Goal: Task Accomplishment & Management: Manage account settings

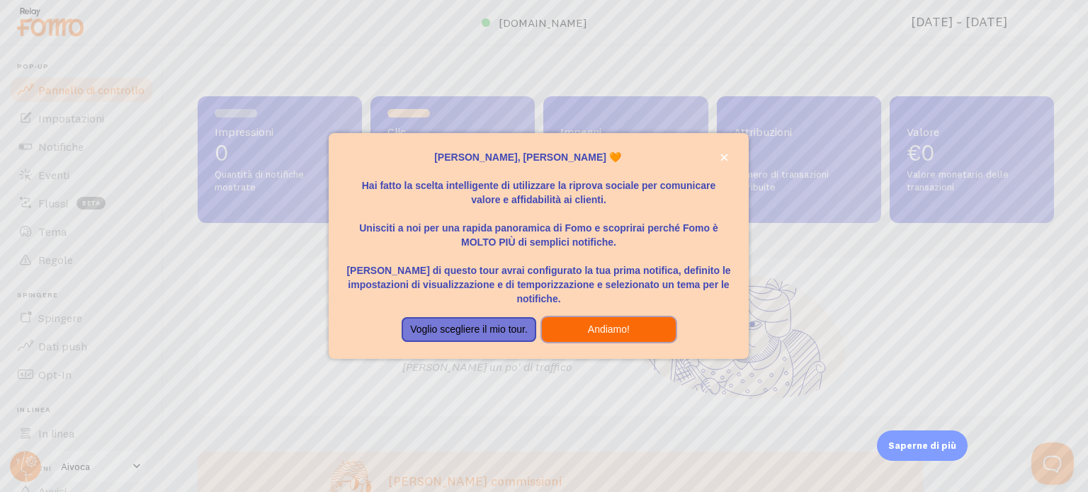
click at [568, 329] on button "Andiamo!" at bounding box center [609, 330] width 134 height 26
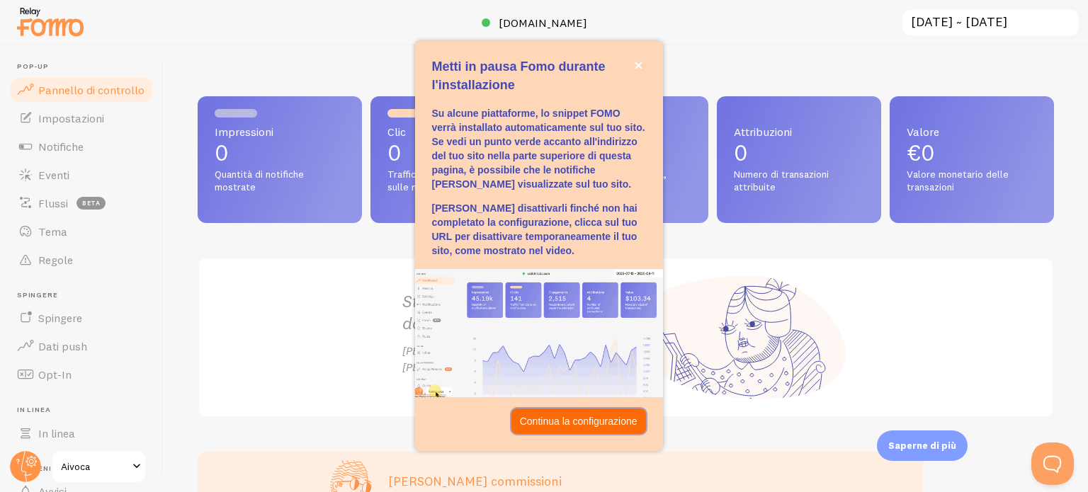
click at [599, 422] on font "Continua la configurazione" at bounding box center [579, 421] width 118 height 11
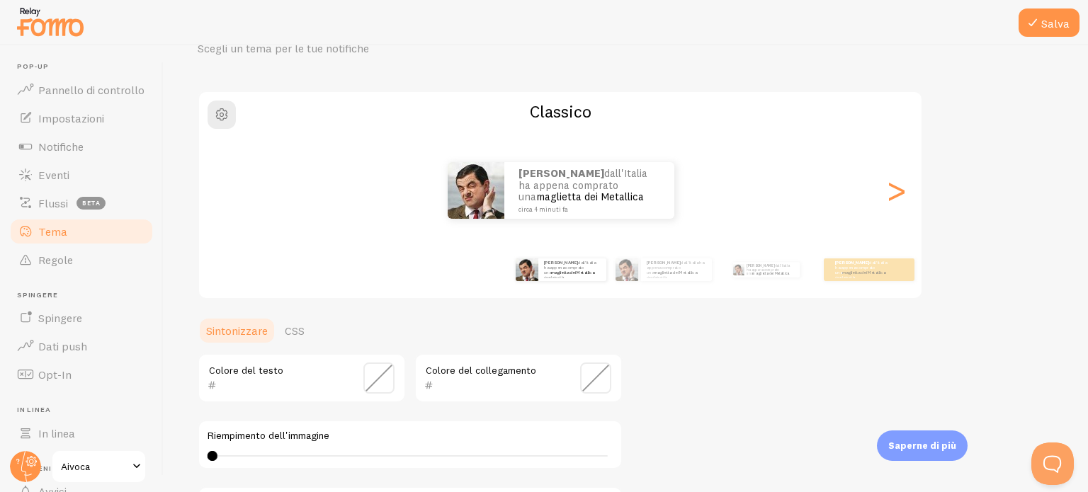
scroll to position [96, 0]
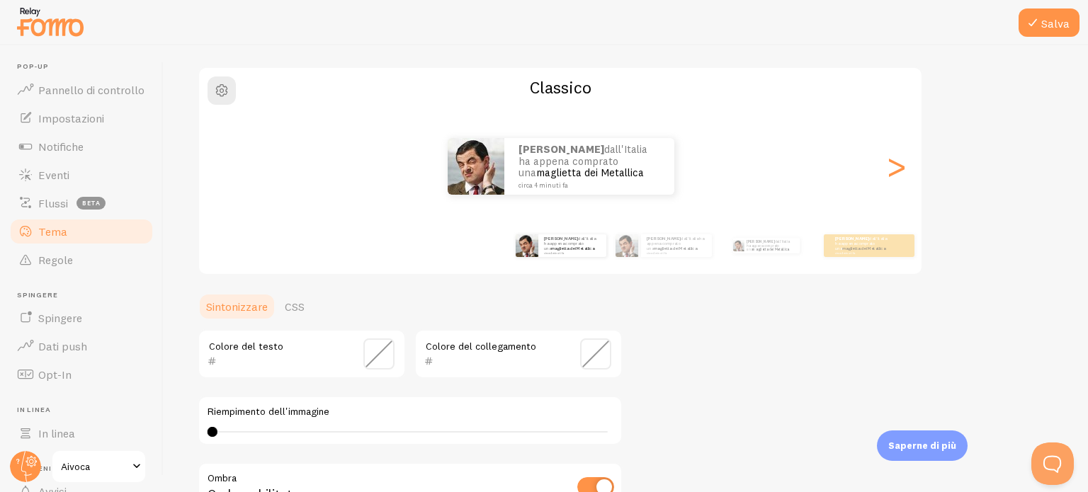
click at [373, 351] on span at bounding box center [378, 354] width 31 height 31
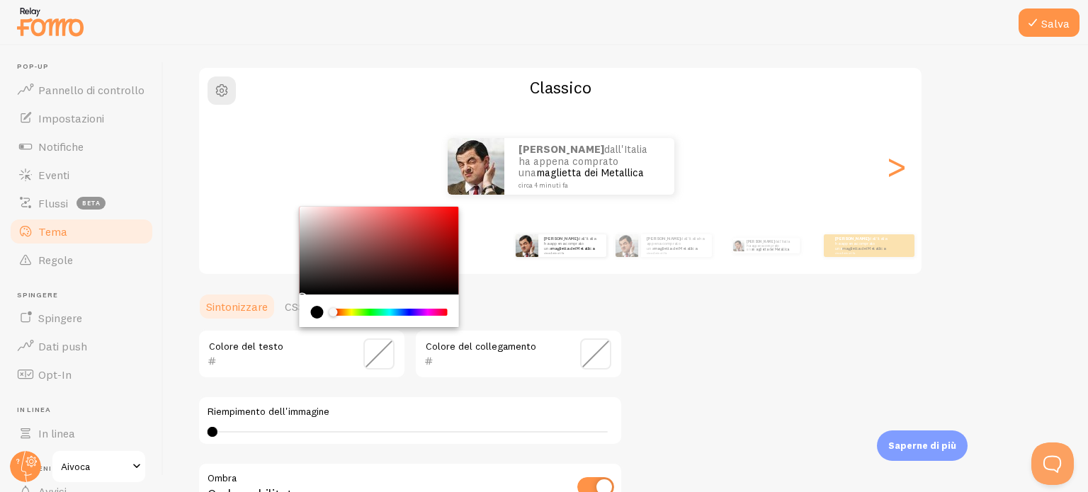
type input "000000"
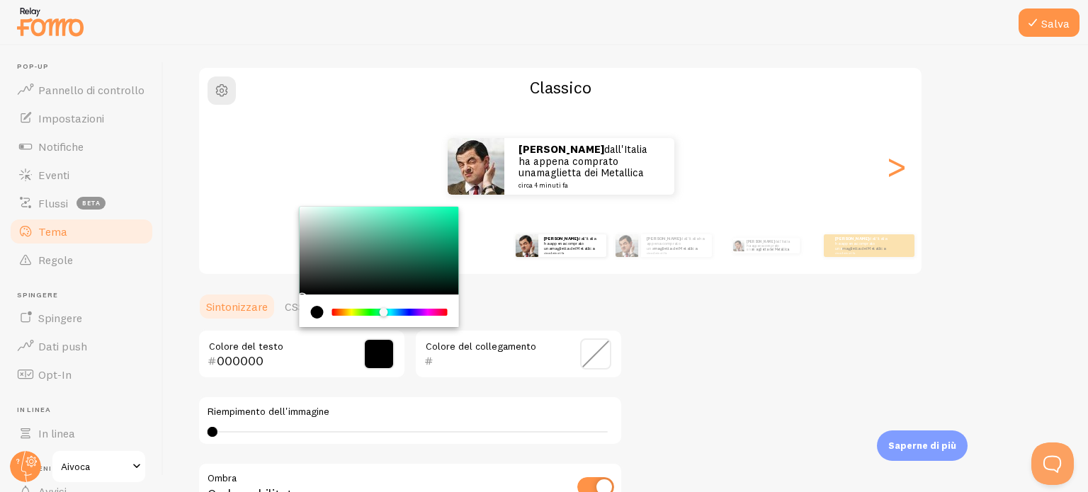
drag, startPoint x: 334, startPoint y: 313, endPoint x: 384, endPoint y: 322, distance: 50.3
click at [384, 322] on div "Chrome color picker" at bounding box center [379, 311] width 159 height 33
click at [258, 363] on input "000000" at bounding box center [282, 361] width 130 height 17
drag, startPoint x: 265, startPoint y: 363, endPoint x: 213, endPoint y: 355, distance: 52.3
click at [213, 355] on div "000000" at bounding box center [277, 361] width 139 height 17
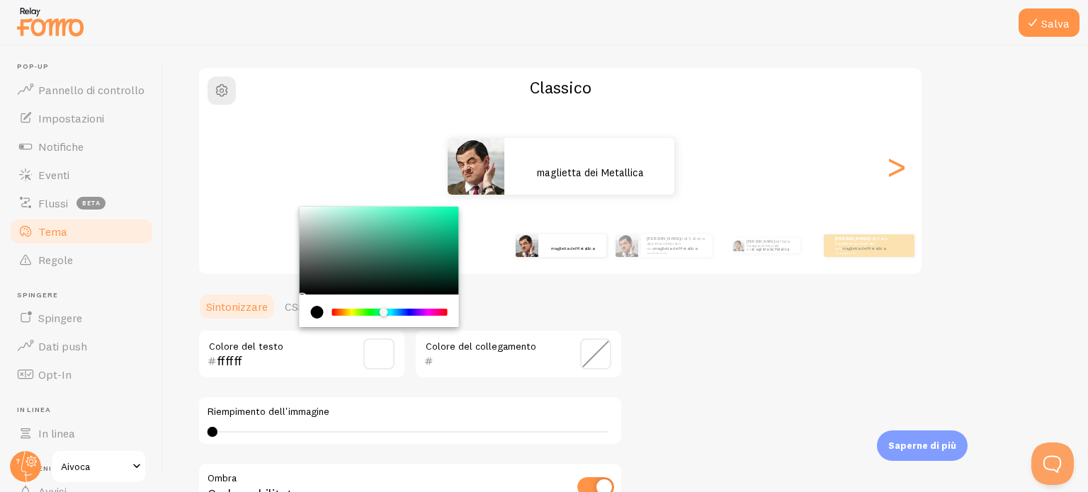
type input "ffffff"
click at [539, 343] on div "Colore del collegamento" at bounding box center [519, 354] width 208 height 50
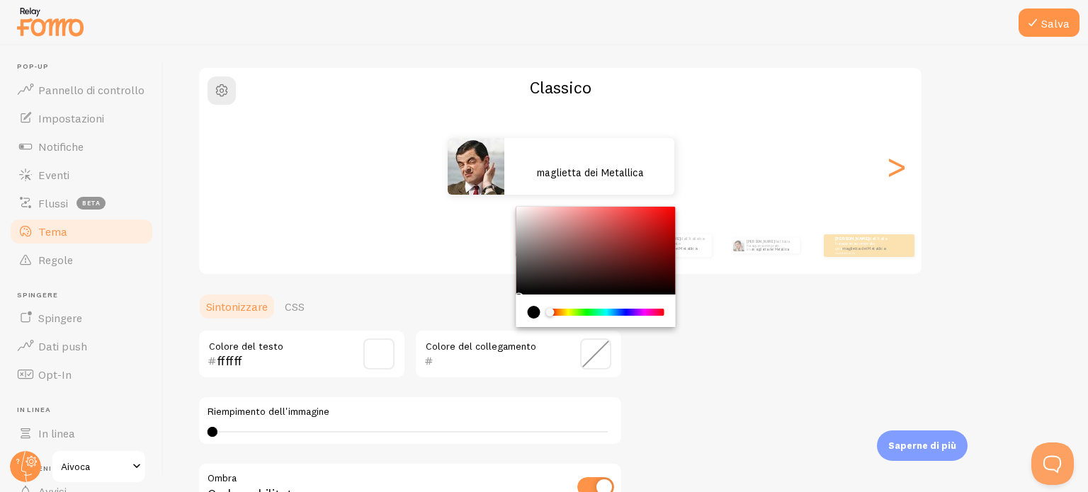
click at [477, 355] on input "text" at bounding box center [499, 361] width 130 height 17
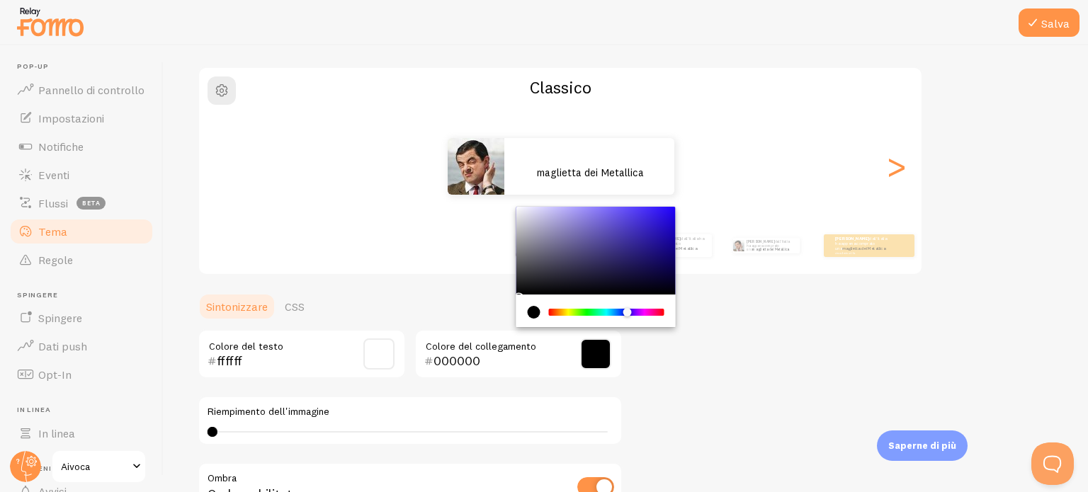
drag, startPoint x: 568, startPoint y: 311, endPoint x: 628, endPoint y: 311, distance: 60.2
click at [628, 311] on div "Chrome color picker" at bounding box center [628, 312] width 9 height 9
click at [494, 359] on input "000000" at bounding box center [499, 361] width 130 height 17
type input "0"
click at [494, 359] on input "text" at bounding box center [499, 361] width 130 height 17
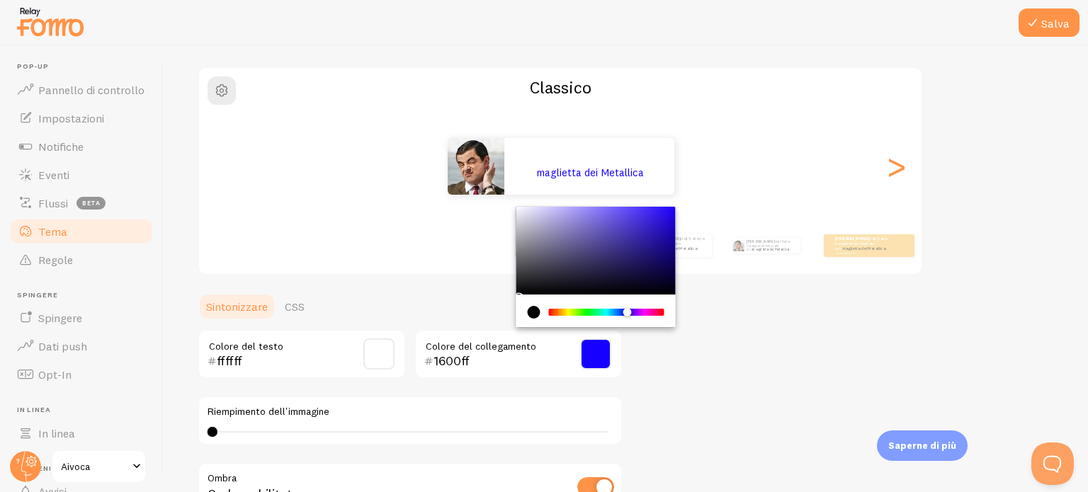
type input "1600ff"
click at [686, 375] on div "Tema [PERSON_NAME] un tema per le tue notifiche Classico [PERSON_NAME]'Italia h…" at bounding box center [626, 319] width 857 height 672
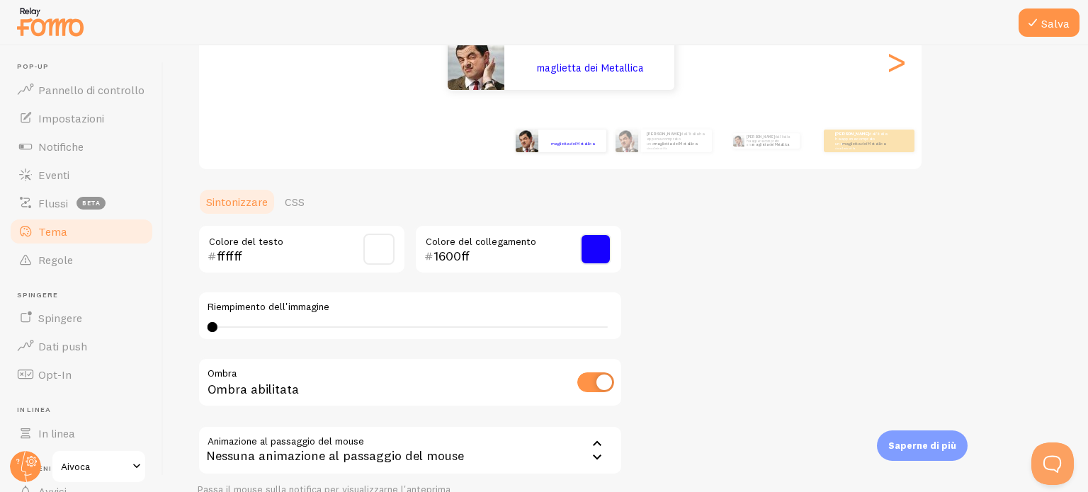
scroll to position [203, 0]
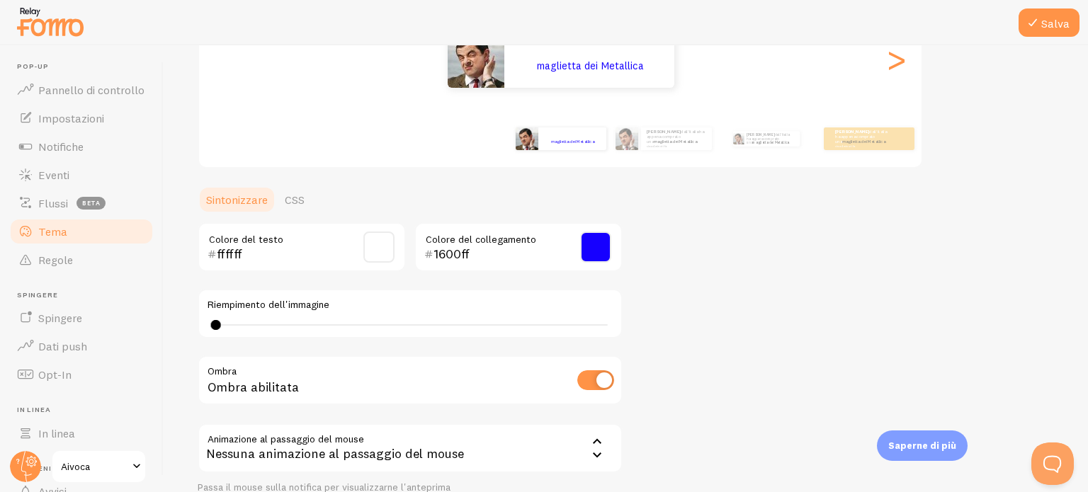
type input "0"
drag, startPoint x: 214, startPoint y: 324, endPoint x: 201, endPoint y: 324, distance: 13.5
click at [201, 324] on div "Riempimento dell'immagine 0 0 - indefinito" at bounding box center [410, 314] width 425 height 50
click at [595, 384] on input "checkbox" at bounding box center [595, 381] width 37 height 20
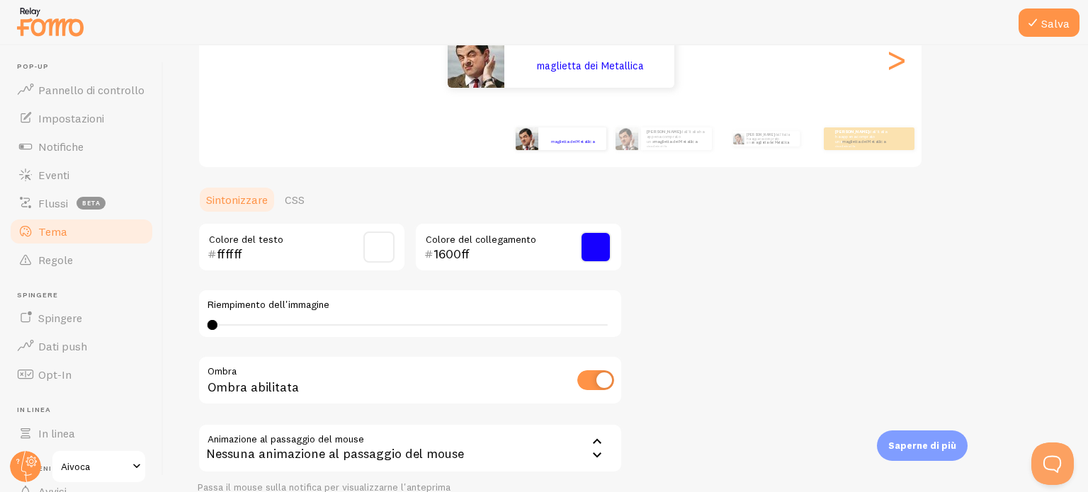
click at [595, 384] on input "checkbox" at bounding box center [595, 381] width 37 height 20
checkbox input "true"
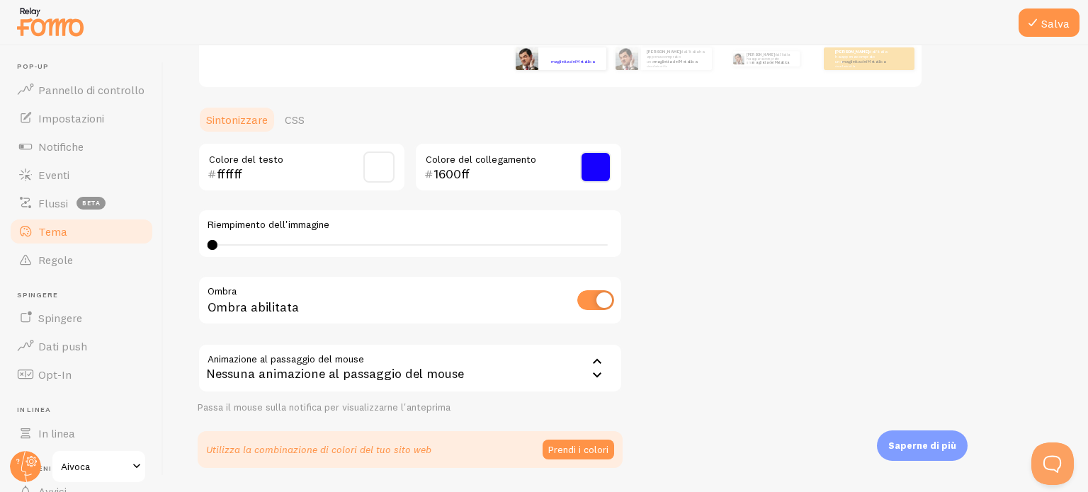
scroll to position [286, 0]
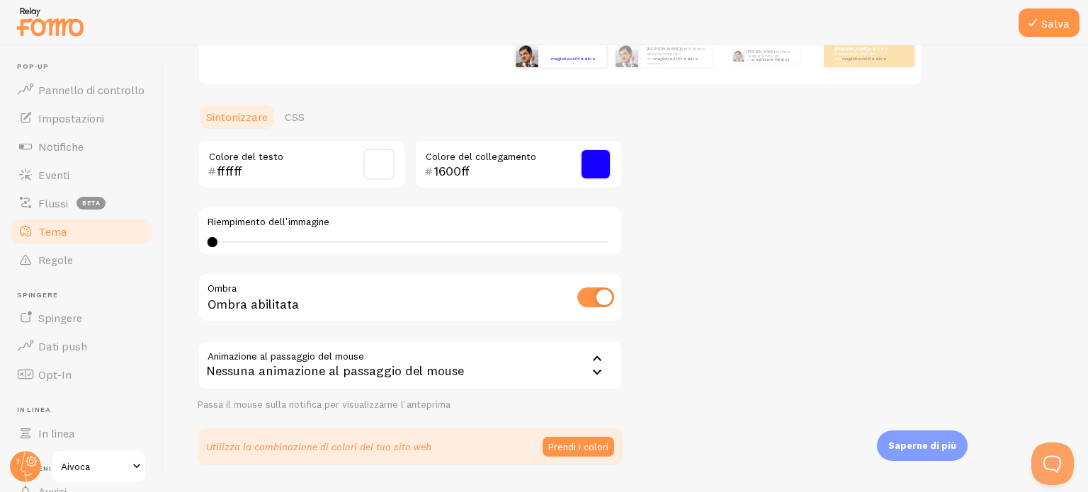
click at [598, 368] on icon at bounding box center [597, 372] width 17 height 17
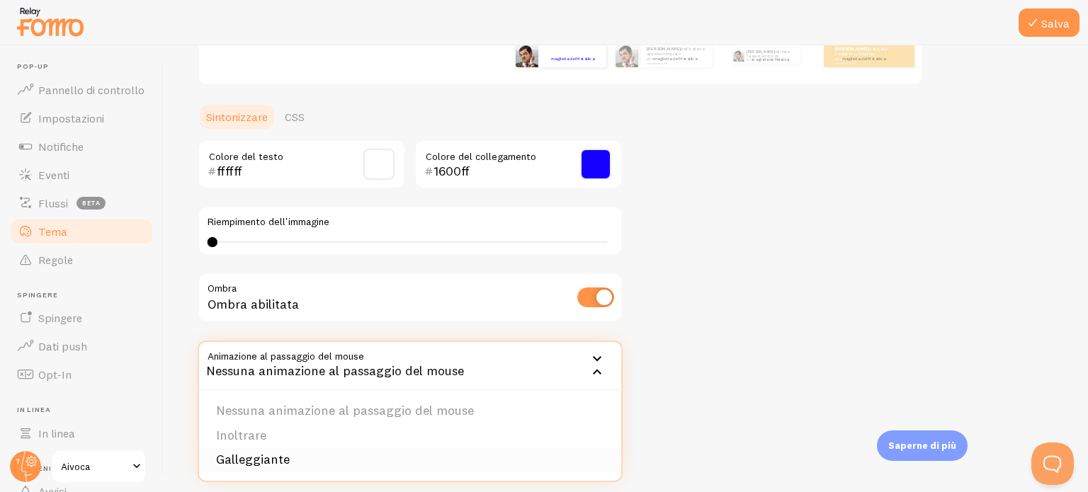
click at [350, 458] on li "Galleggiante" at bounding box center [410, 460] width 422 height 25
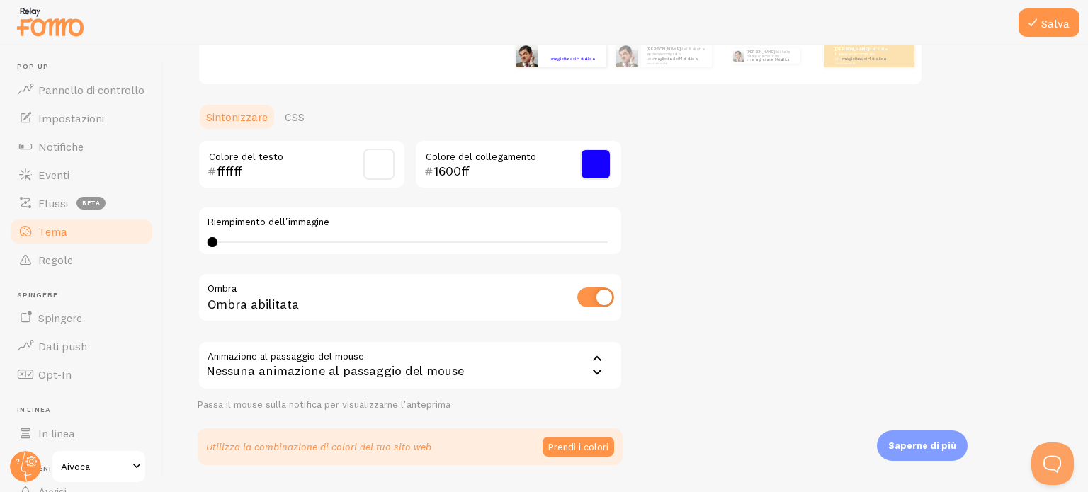
click at [598, 358] on icon at bounding box center [597, 359] width 17 height 17
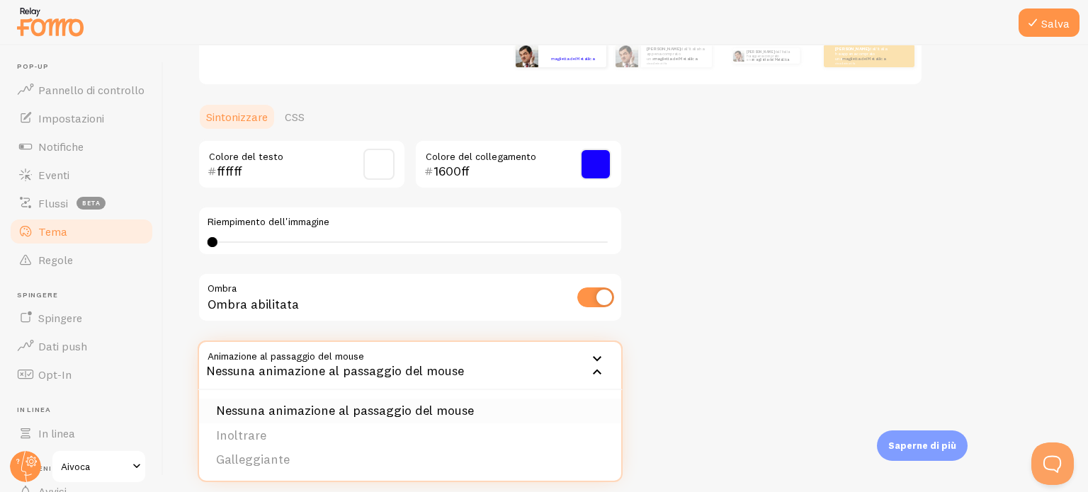
click at [356, 415] on font "Nessuna animazione al passaggio del mouse" at bounding box center [345, 410] width 258 height 16
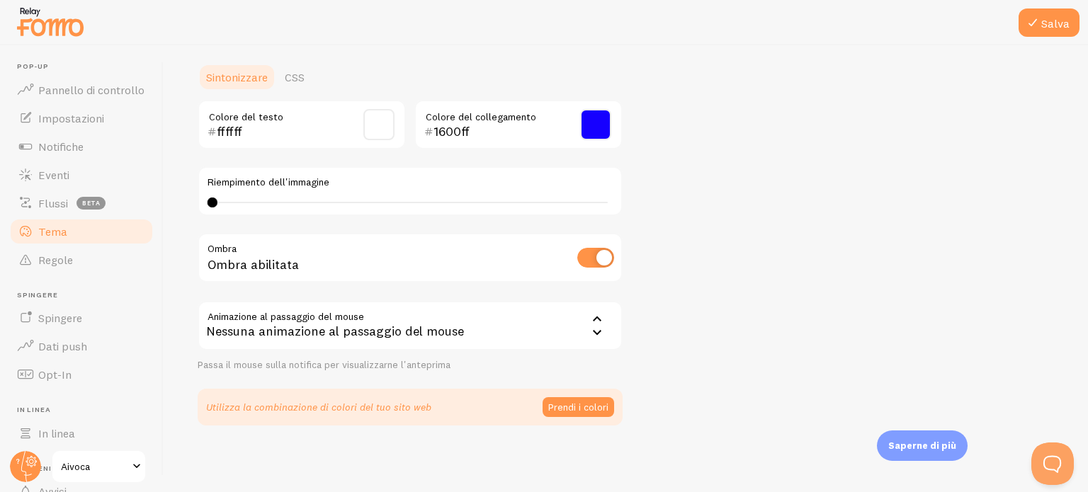
scroll to position [325, 0]
click at [561, 413] on button "Prendi i colori" at bounding box center [579, 408] width 72 height 20
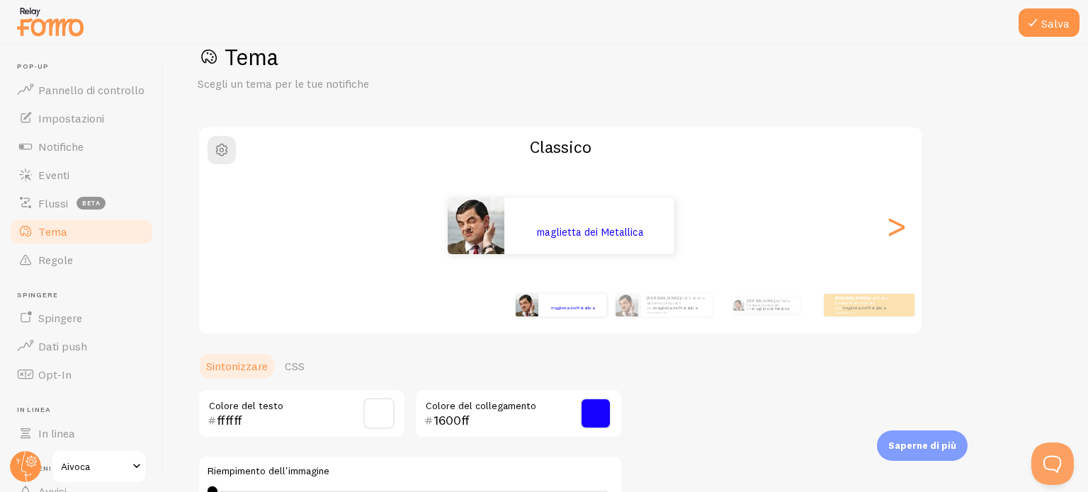
scroll to position [37, 0]
click at [898, 230] on font ">" at bounding box center [896, 225] width 23 height 47
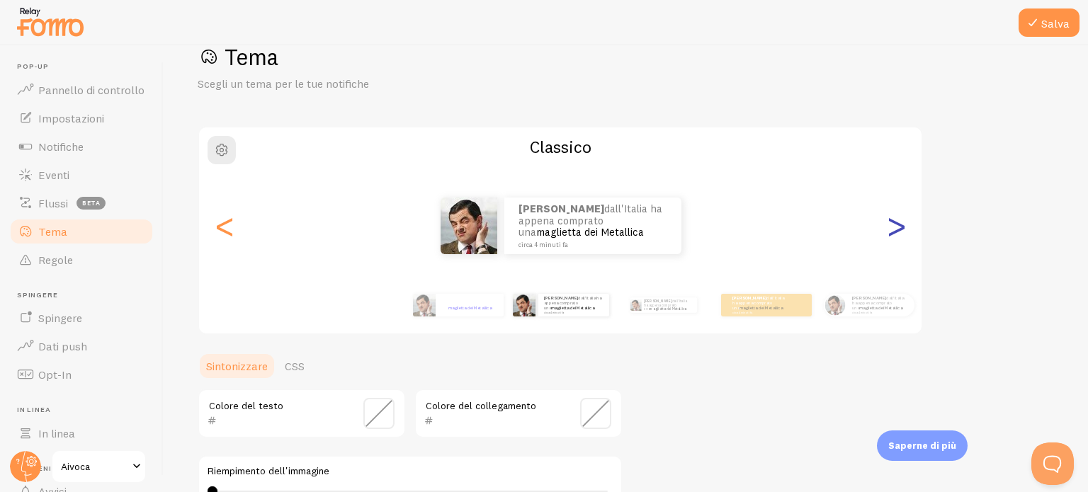
click at [898, 230] on font ">" at bounding box center [896, 225] width 23 height 47
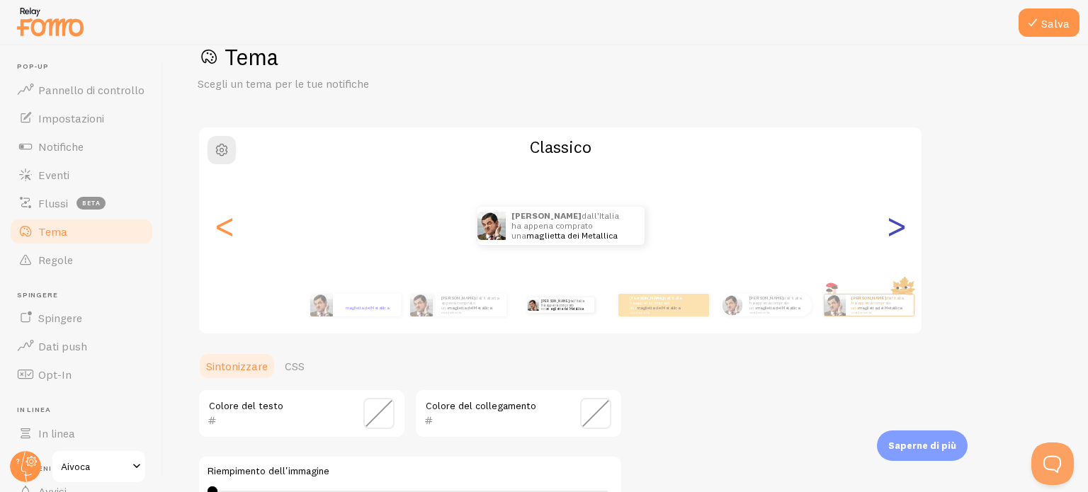
click at [898, 230] on font ">" at bounding box center [896, 225] width 23 height 47
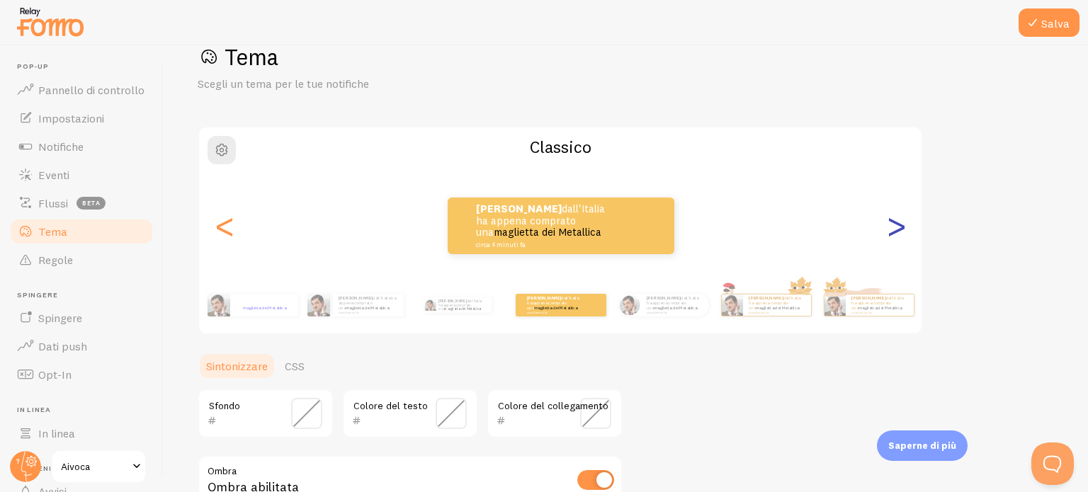
click at [898, 230] on font ">" at bounding box center [896, 225] width 23 height 47
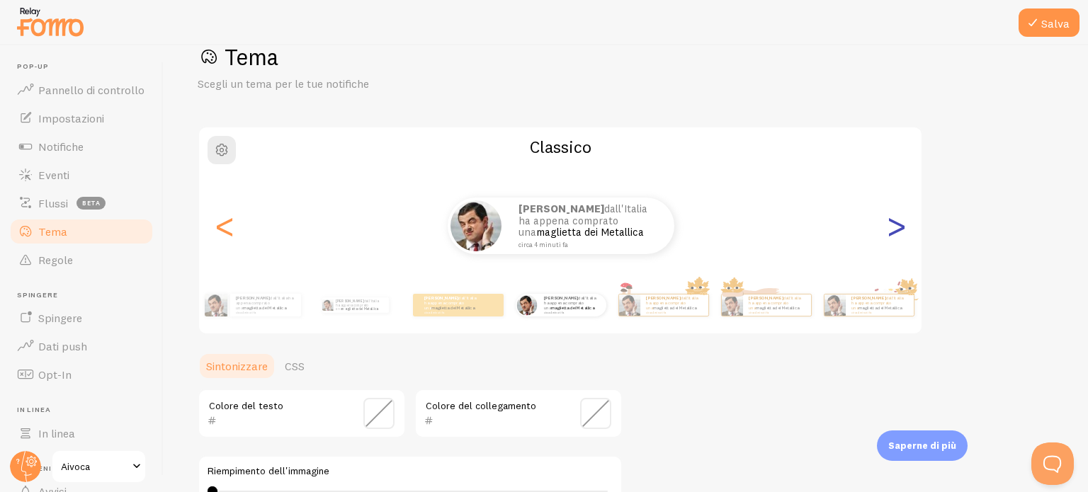
click at [898, 230] on font ">" at bounding box center [896, 225] width 23 height 47
type input "0"
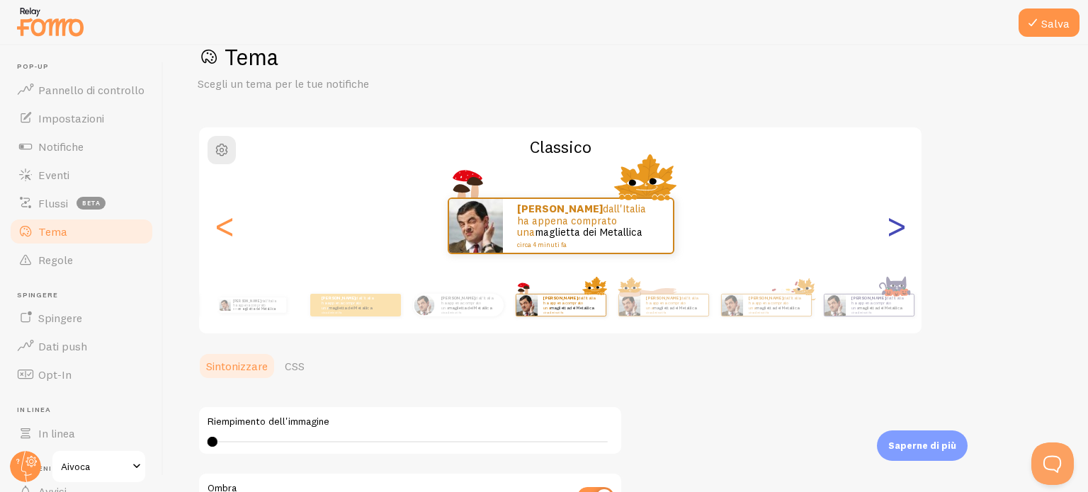
click at [898, 230] on font ">" at bounding box center [896, 225] width 23 height 47
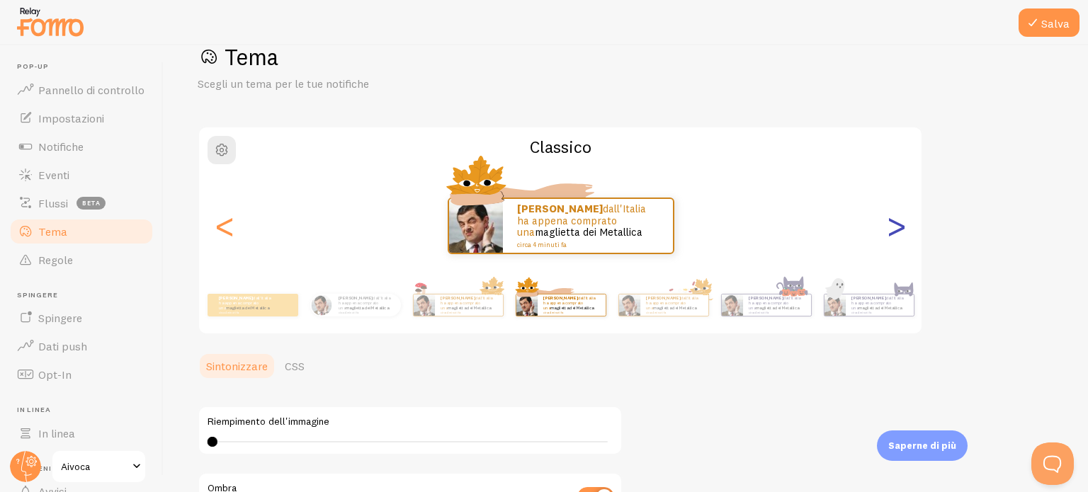
click at [898, 230] on font ">" at bounding box center [896, 225] width 23 height 47
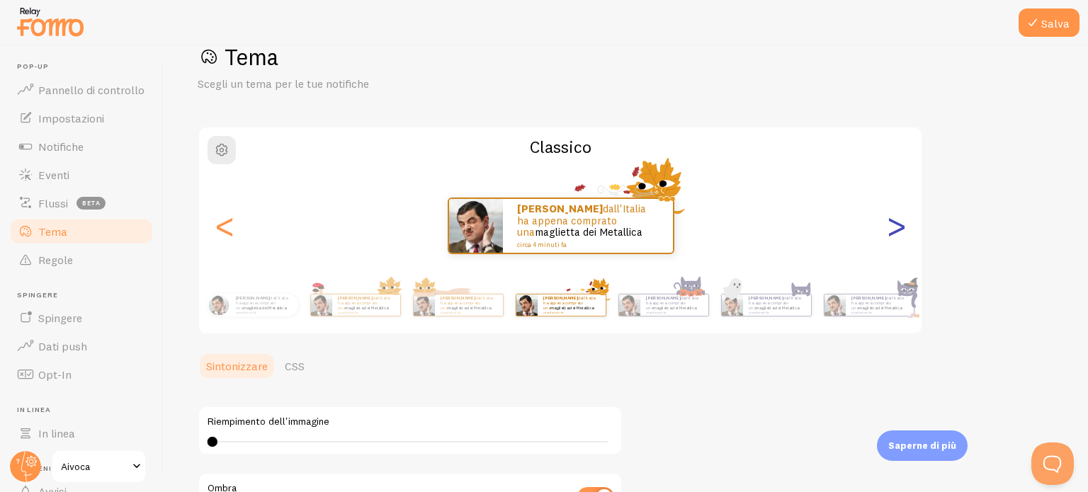
click at [898, 230] on font ">" at bounding box center [896, 225] width 23 height 47
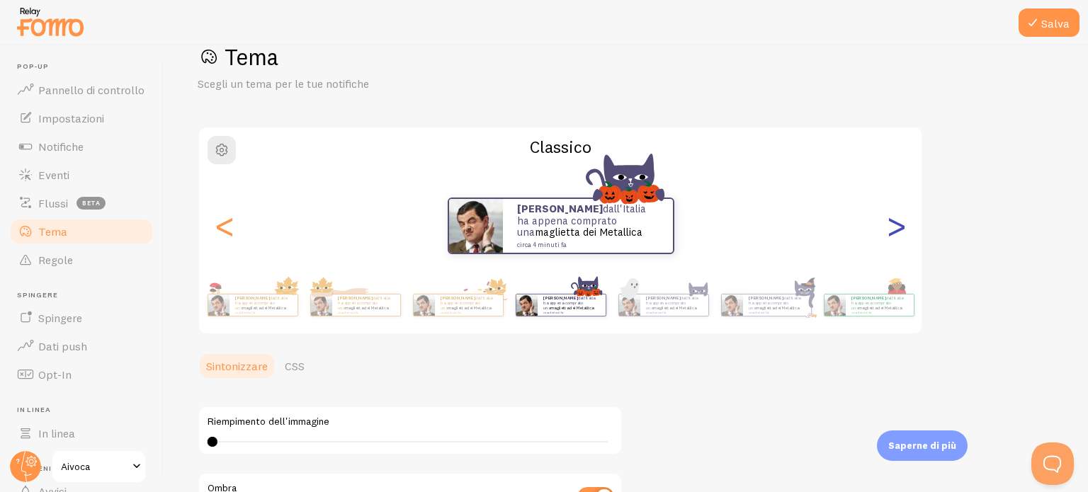
click at [898, 230] on font ">" at bounding box center [896, 225] width 23 height 47
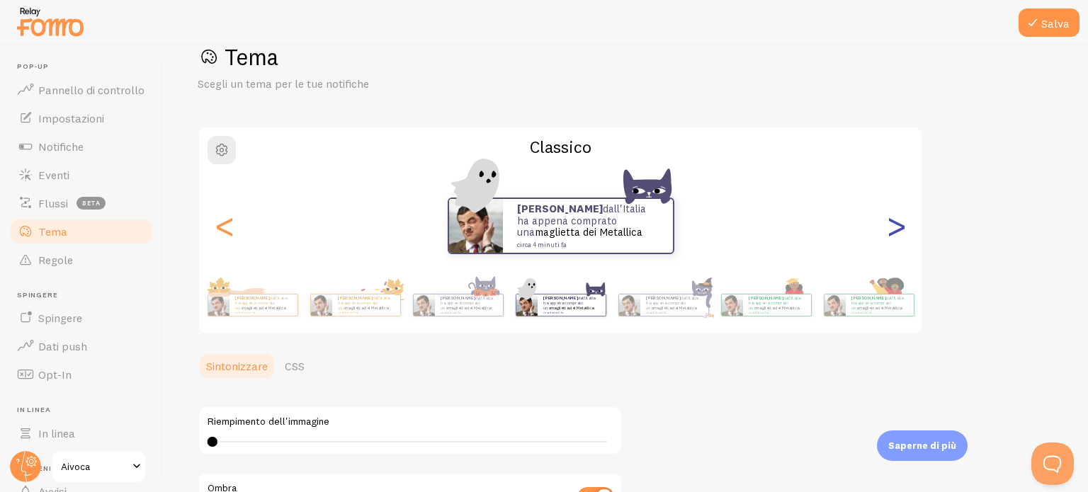
click at [898, 230] on font ">" at bounding box center [896, 225] width 23 height 47
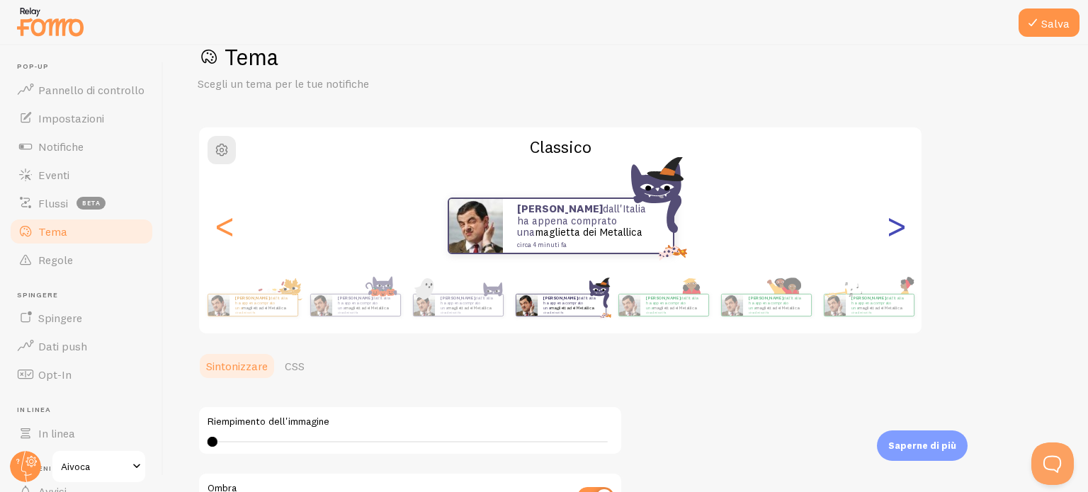
click at [898, 230] on font ">" at bounding box center [896, 225] width 23 height 47
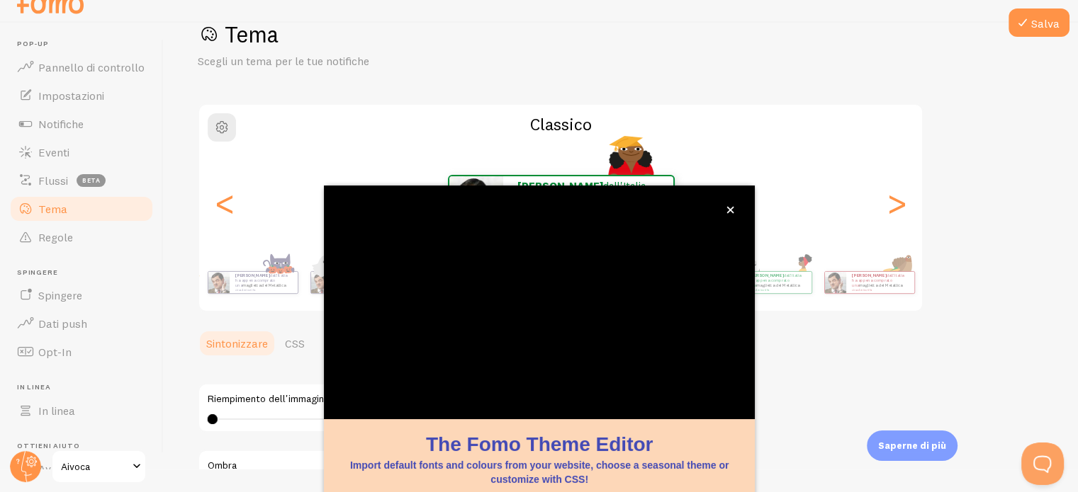
scroll to position [133, 0]
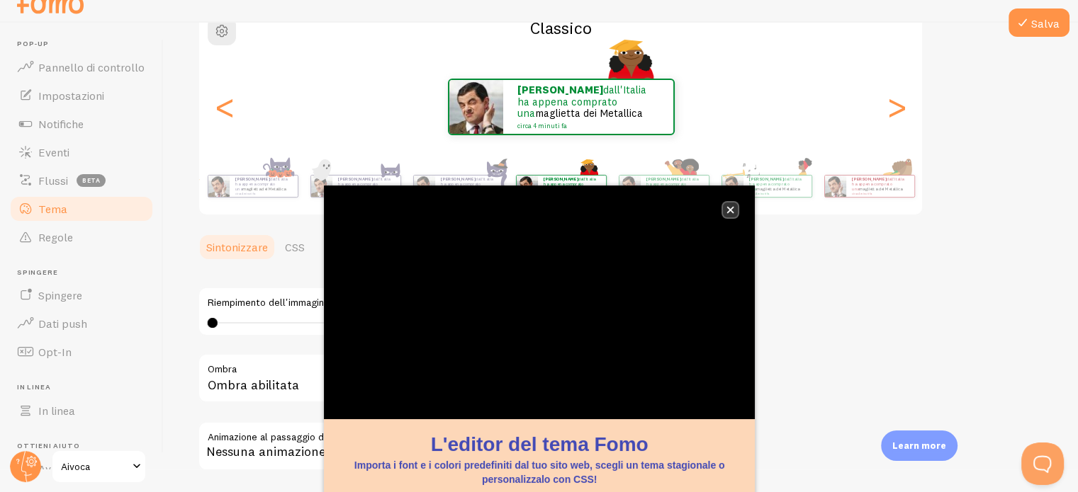
click at [732, 209] on icon "vicino," at bounding box center [730, 210] width 8 height 8
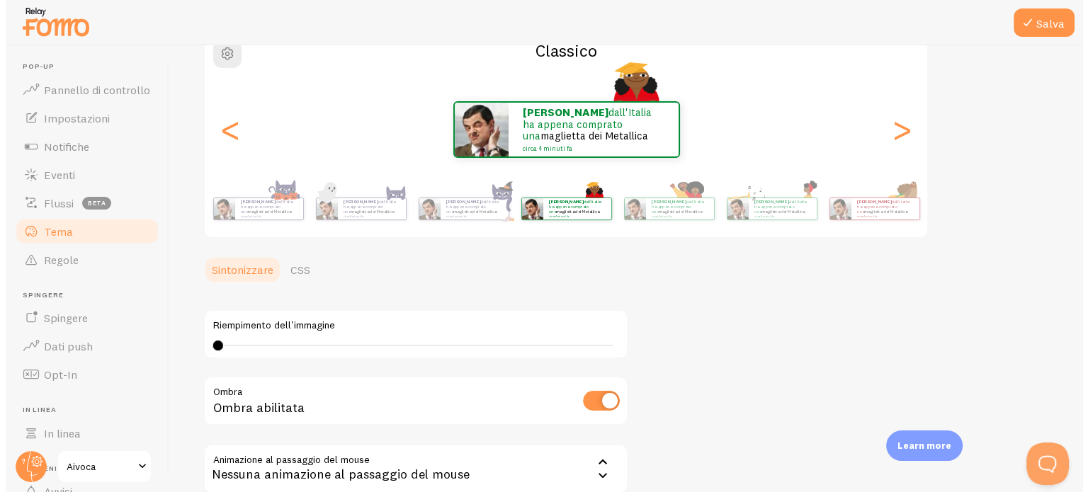
scroll to position [0, 0]
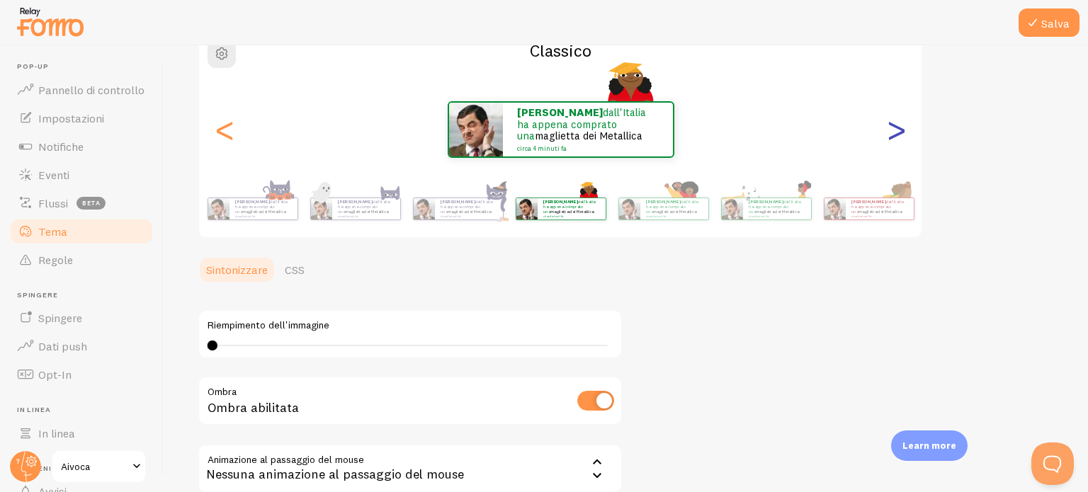
click at [905, 139] on font ">" at bounding box center [896, 129] width 23 height 47
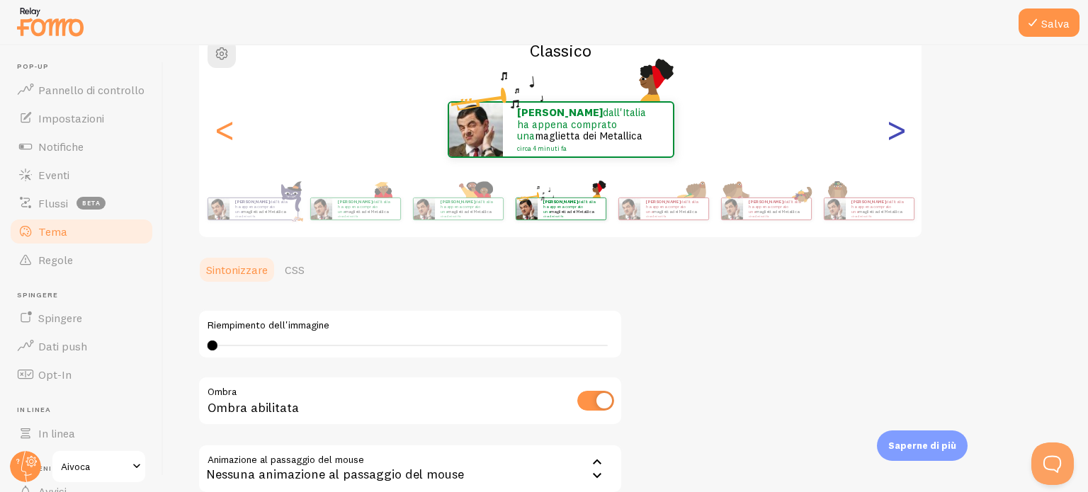
click at [905, 139] on font ">" at bounding box center [896, 129] width 23 height 47
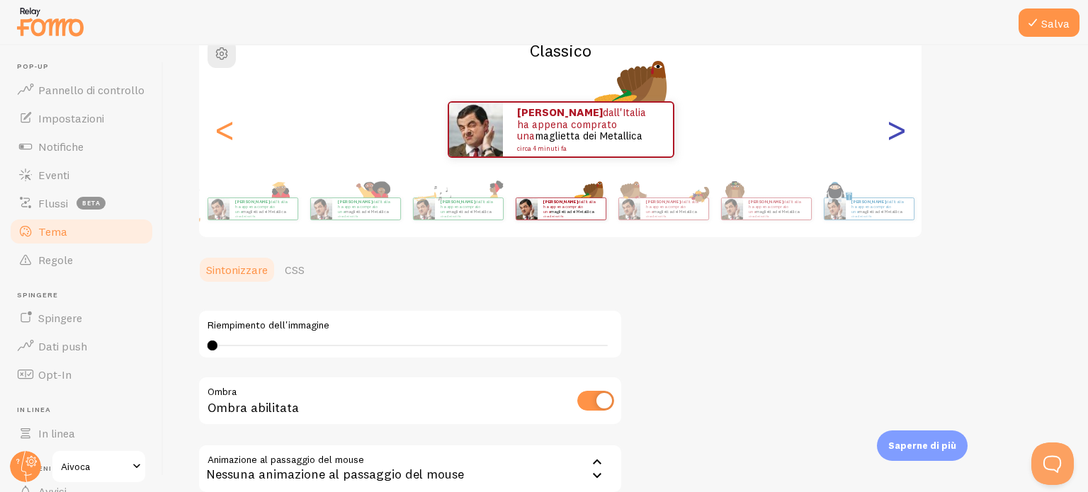
click at [905, 139] on font ">" at bounding box center [896, 129] width 23 height 47
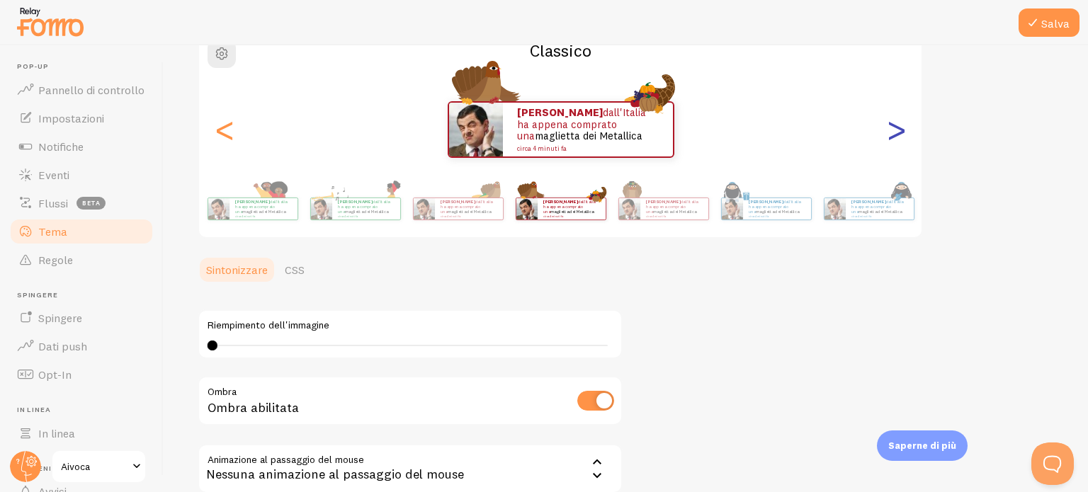
click at [905, 139] on font ">" at bounding box center [896, 129] width 23 height 47
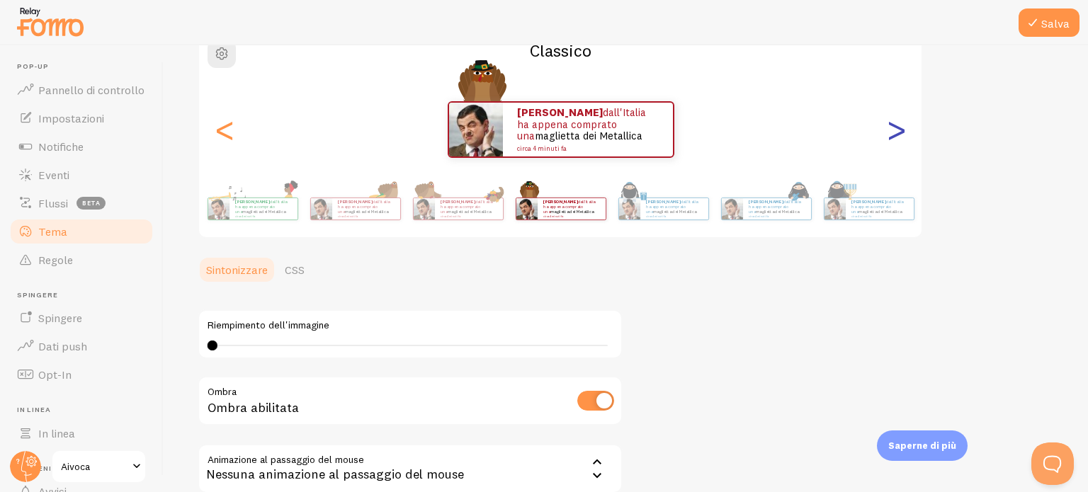
click at [905, 139] on font ">" at bounding box center [896, 129] width 23 height 47
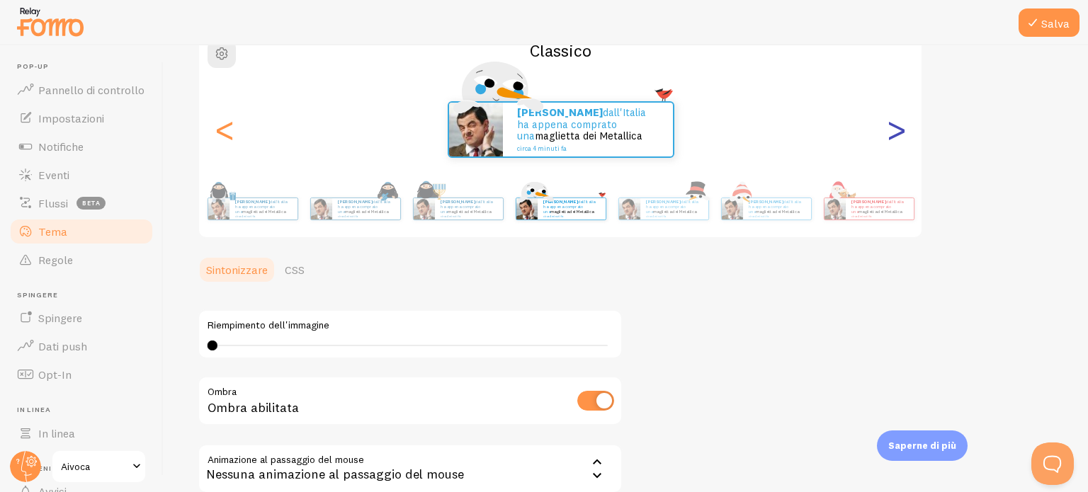
click at [905, 139] on font ">" at bounding box center [896, 129] width 23 height 47
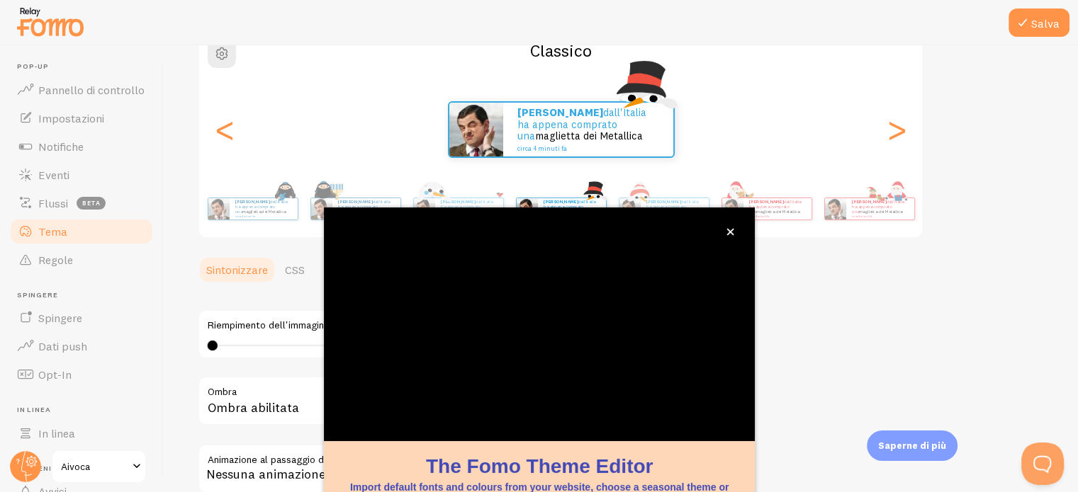
click at [731, 235] on div "[PERSON_NAME]'Italia ha appena comprato una maglietta dei Metallica circa 4 min…" at bounding box center [560, 209] width 813 height 57
click at [731, 235] on icon "close," at bounding box center [730, 232] width 8 height 8
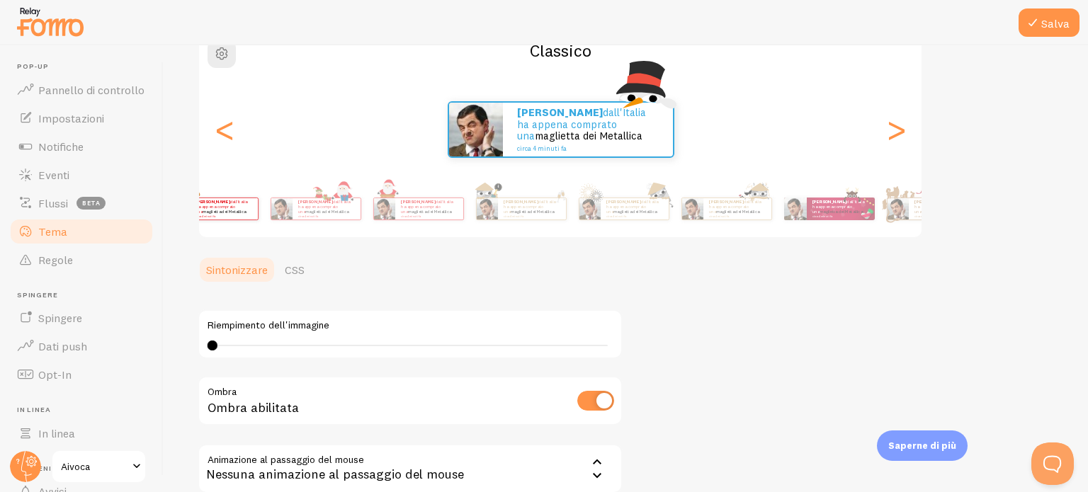
click at [198, 232] on div "[PERSON_NAME]'Italia ha appena comprato una maglietta dei Metallica circa 4 min…" at bounding box center [560, 209] width 813 height 57
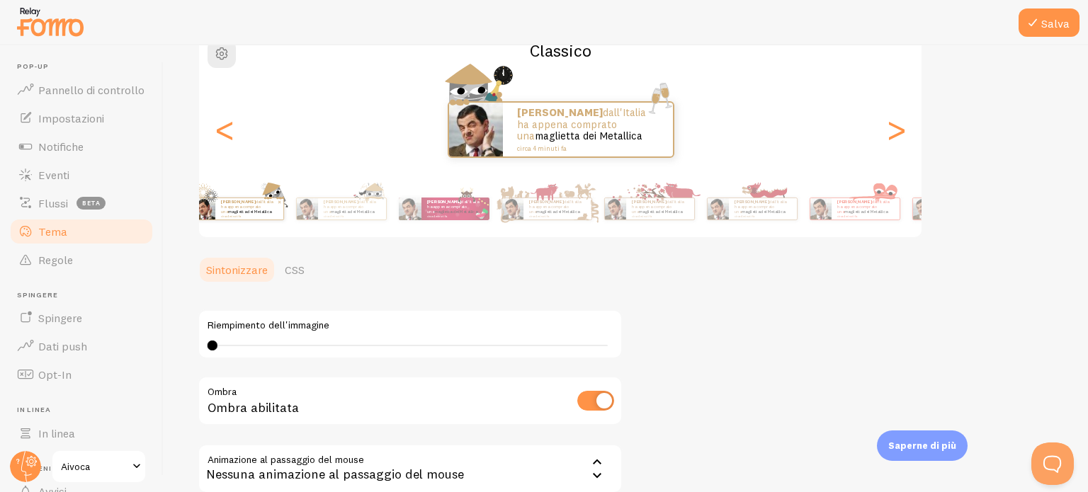
click at [193, 234] on div "Salva Tema Scegli un tema per le tue notifiche Classico [PERSON_NAME]'Italia ha…" at bounding box center [626, 268] width 925 height 447
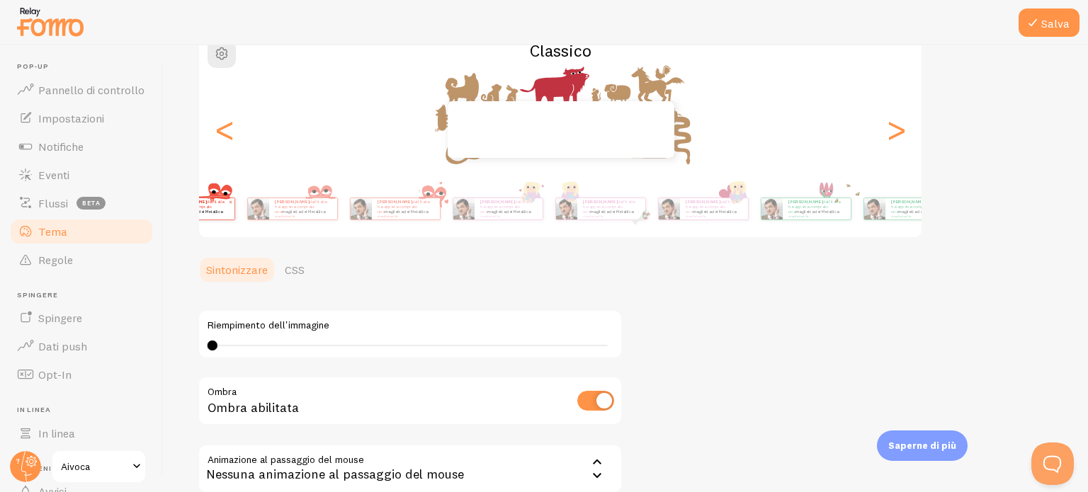
click at [220, 288] on div "Tema [PERSON_NAME] un tema per le tue notifiche Classico [PERSON_NAME]'Italia h…" at bounding box center [626, 261] width 857 height 631
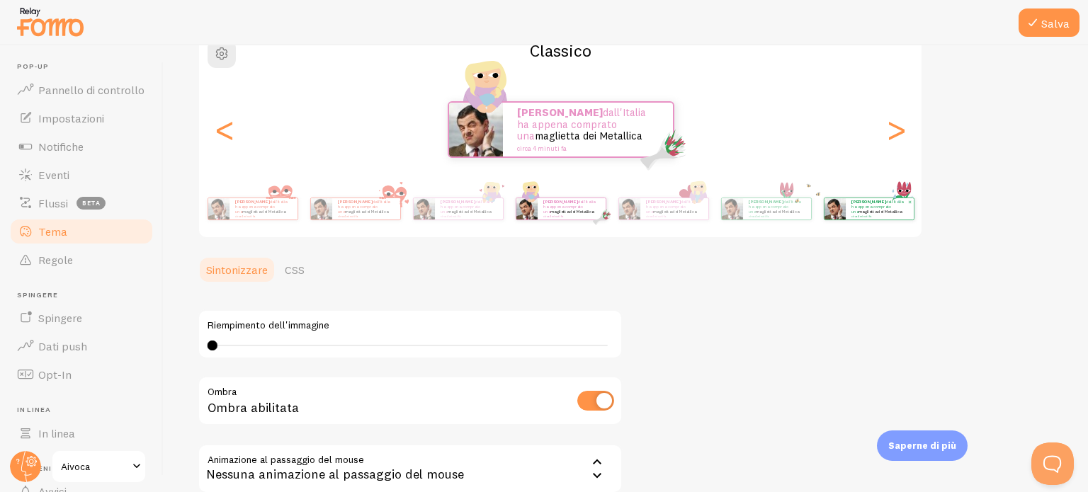
click at [823, 224] on div "[PERSON_NAME]'Italia ha appena comprato una maglietta dei Metallica circa 4 min…" at bounding box center [868, 209] width 91 height 40
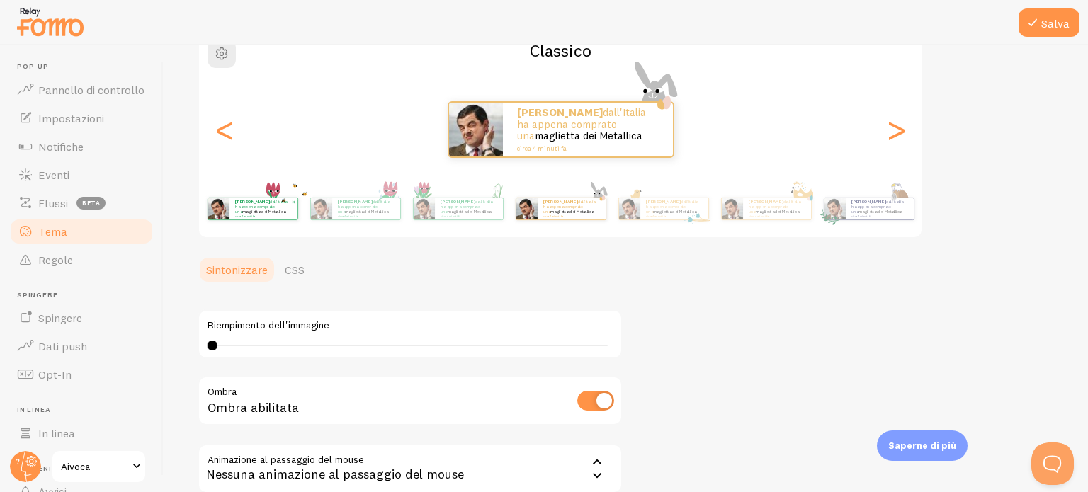
click at [1088, 167] on div "Salva Tema Scegli un tema per le tue notifiche Classico [PERSON_NAME]'Italia ha…" at bounding box center [626, 268] width 925 height 447
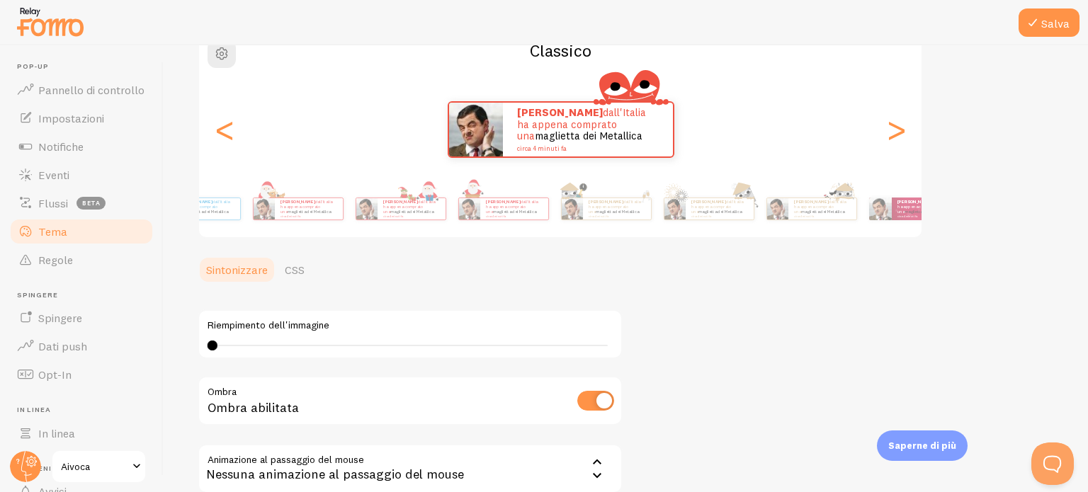
click at [1088, 118] on div "Salva Tema Scegli un tema per le tue notifiche Classico [PERSON_NAME]'Italia ha…" at bounding box center [626, 268] width 925 height 447
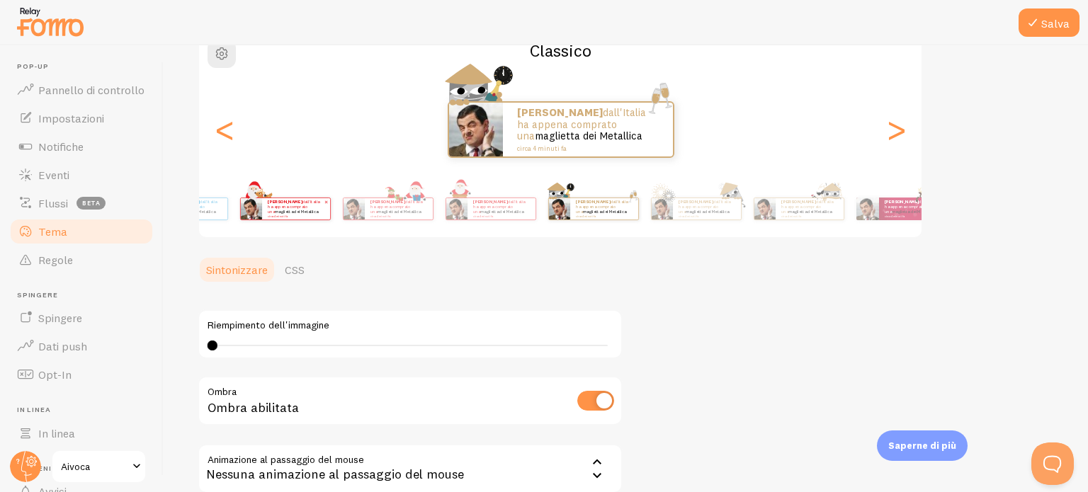
click at [1088, 233] on div "Salva Tema Scegli un tema per le tue notifiche Classico [PERSON_NAME]'Italia ha…" at bounding box center [626, 268] width 925 height 447
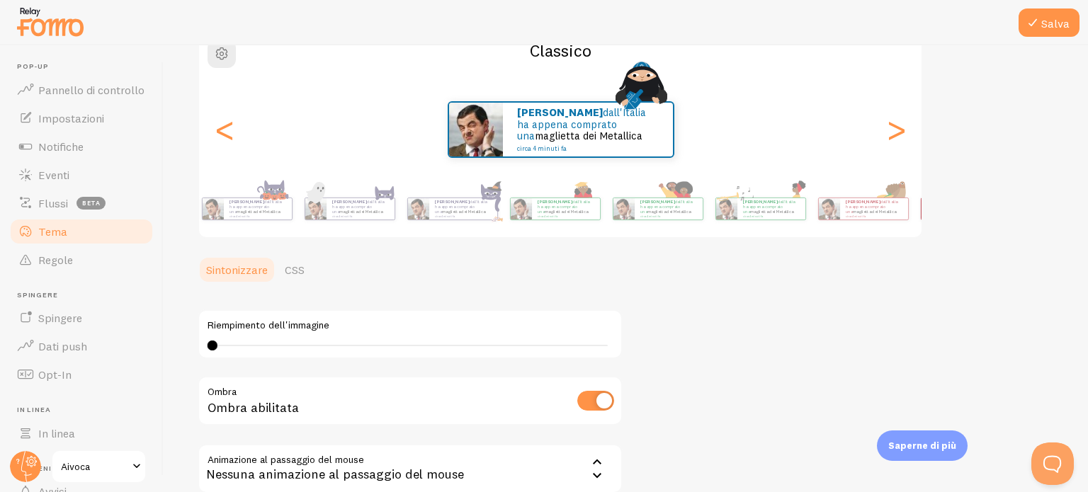
click at [1088, 175] on div "Salva Tema Scegli un tema per le tue notifiche Classico [PERSON_NAME]'Italia ha…" at bounding box center [626, 268] width 925 height 447
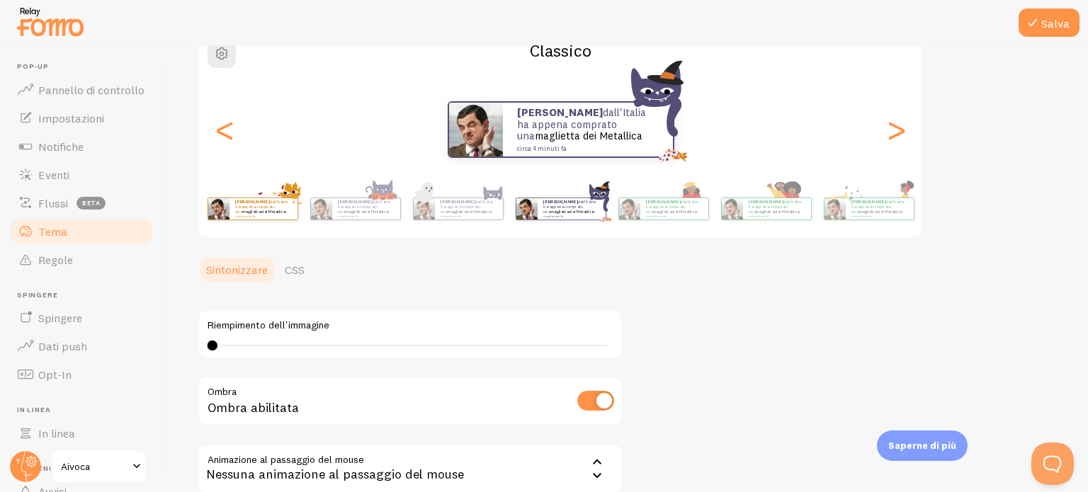
click at [1088, 185] on div "Salva Tema Scegli un tema per le tue notifiche Classico [PERSON_NAME]'Italia ha…" at bounding box center [626, 268] width 925 height 447
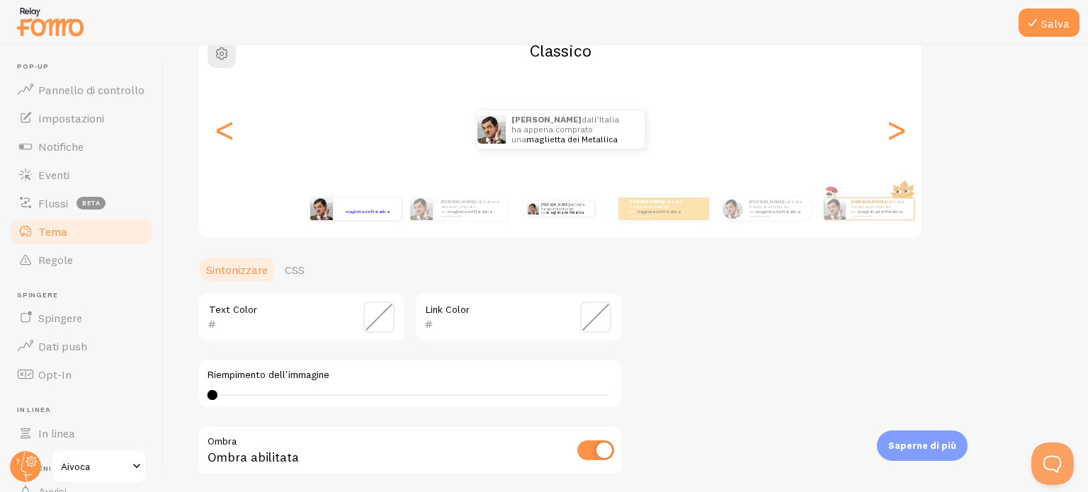
click at [377, 218] on div "[PERSON_NAME]'Italia ha appena comprato una maglietta dei Metallica circa 4 min…" at bounding box center [367, 209] width 68 height 23
type input "ffffff"
type input "1600ff"
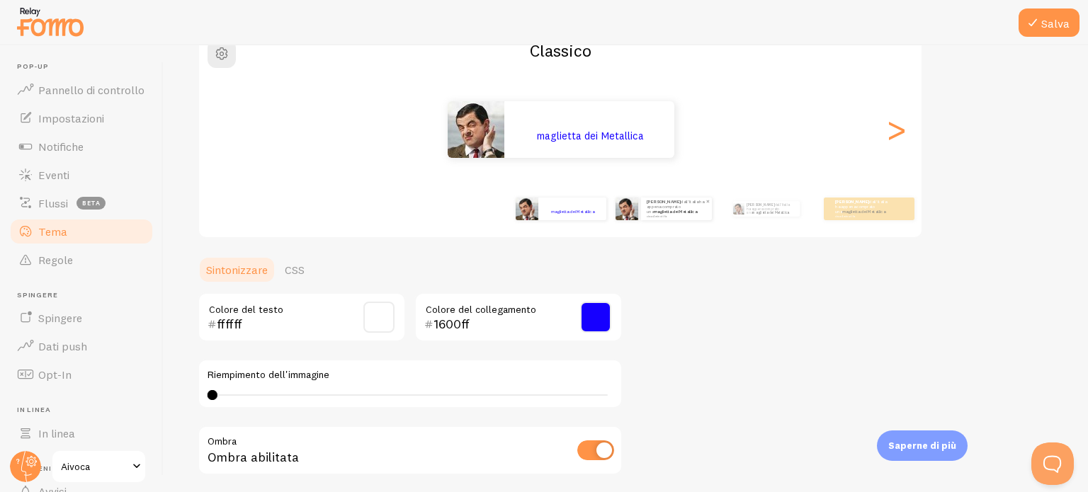
click at [666, 215] on small "circa 4 minuti fa" at bounding box center [676, 216] width 58 height 3
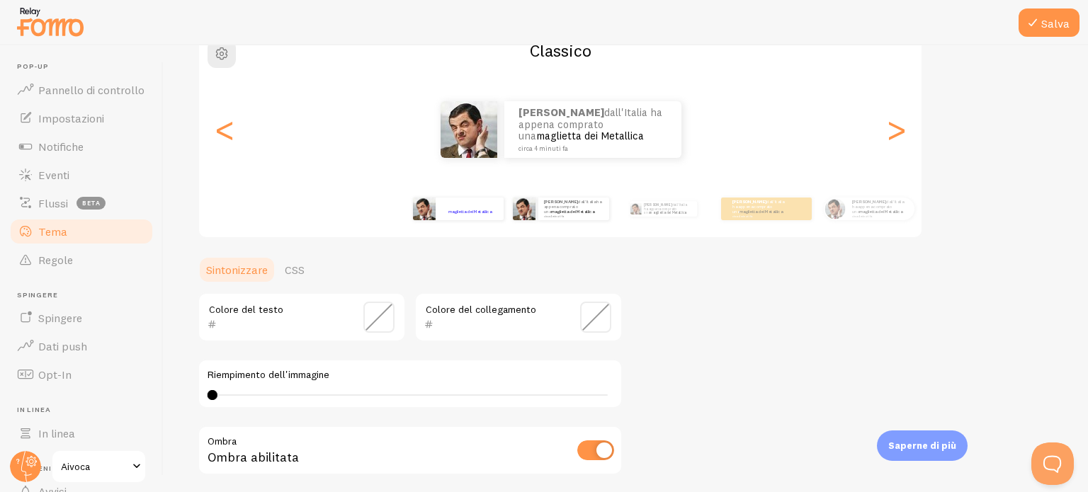
click at [473, 224] on div "[PERSON_NAME]'Italia ha appena comprato una maglietta dei Metallica circa 4 min…" at bounding box center [457, 209] width 91 height 40
type input "ffffff"
type input "1600ff"
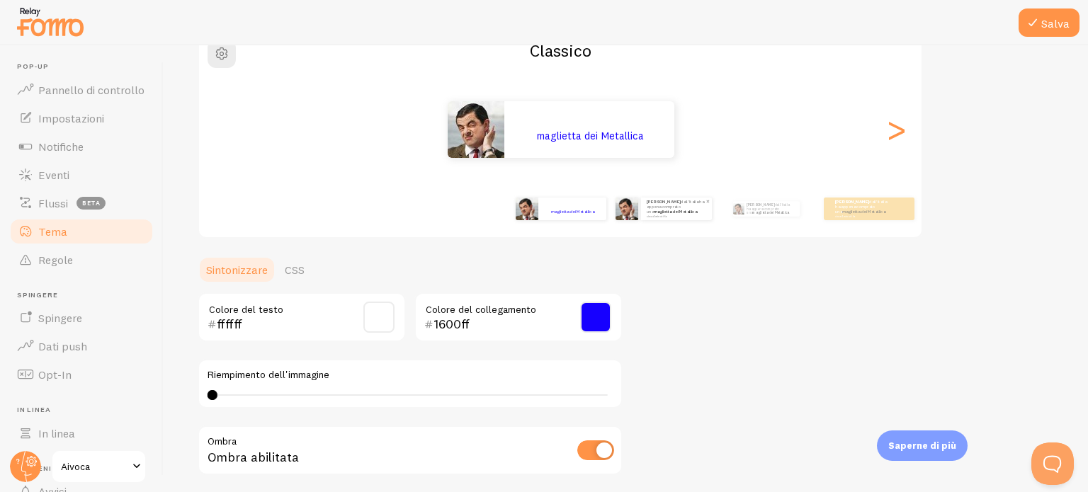
click at [684, 209] on font "maglietta dei Metallica" at bounding box center [675, 212] width 43 height 6
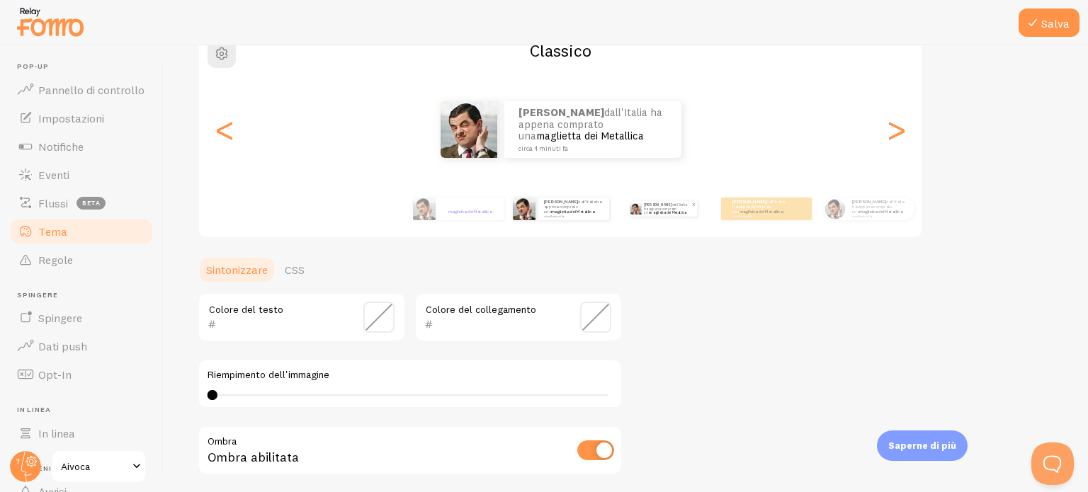
click at [666, 213] on p "[PERSON_NAME]'Italia ha appena comprato una maglietta dei Metallica circa 4 min…" at bounding box center [667, 209] width 47 height 16
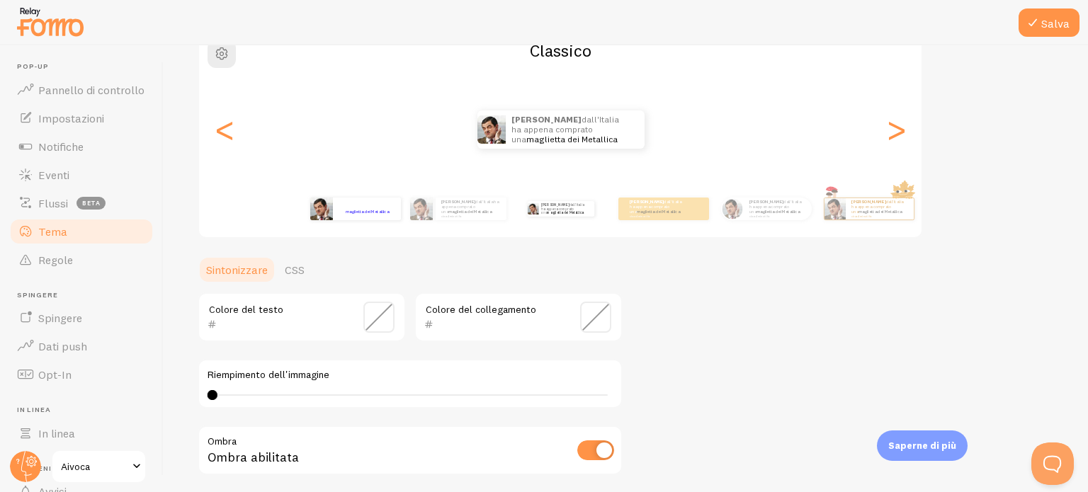
click at [380, 215] on small "circa 4 minuti fa" at bounding box center [366, 216] width 55 height 3
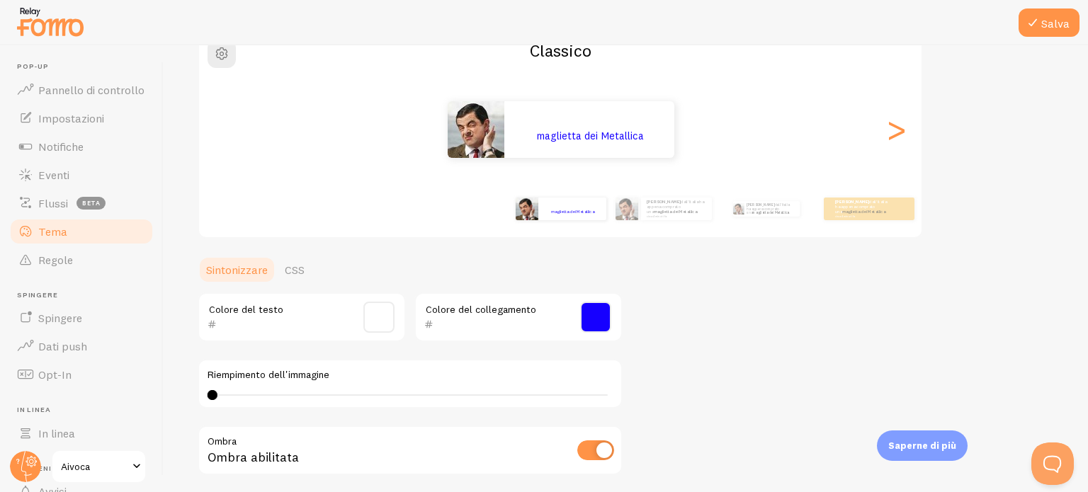
type input "ffffff"
type input "1600ff"
click at [768, 212] on p "[PERSON_NAME]'Italia ha appena comprato una maglietta dei Metallica circa 4 min…" at bounding box center [770, 209] width 47 height 16
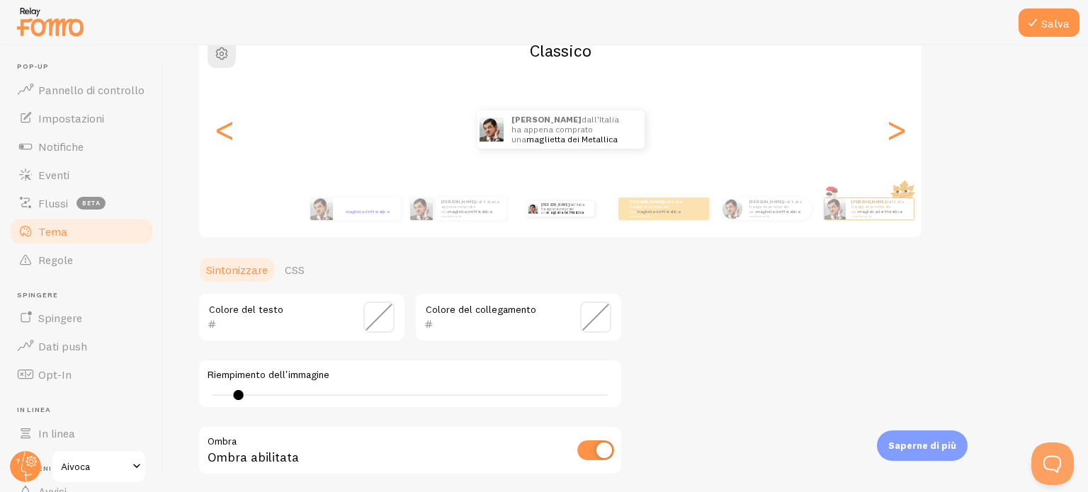
type input "0"
drag, startPoint x: 584, startPoint y: 399, endPoint x: 204, endPoint y: 416, distance: 380.2
click at [204, 416] on div "Colore del testo Colore del collegamento Riempimento dell'immagine 4 4 - indefi…" at bounding box center [410, 429] width 425 height 272
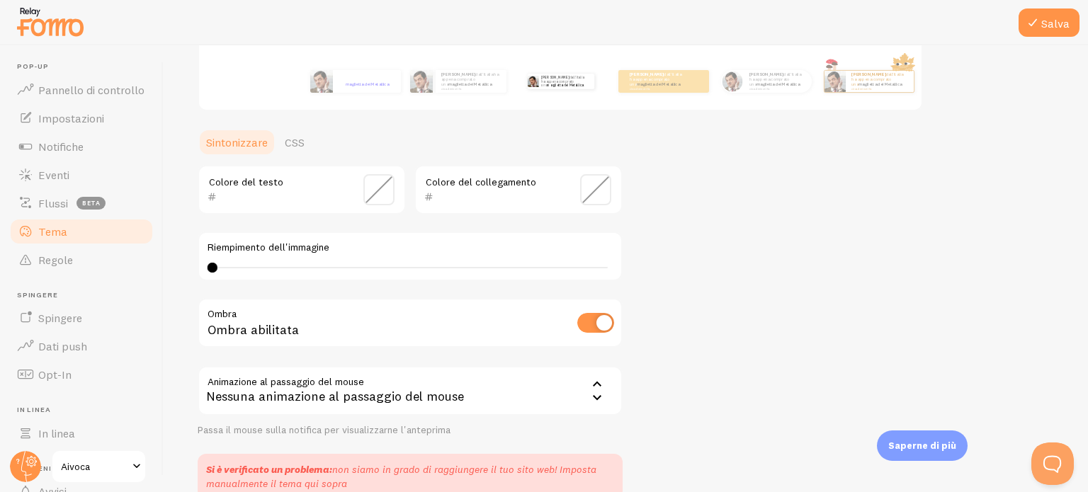
scroll to position [258, 0]
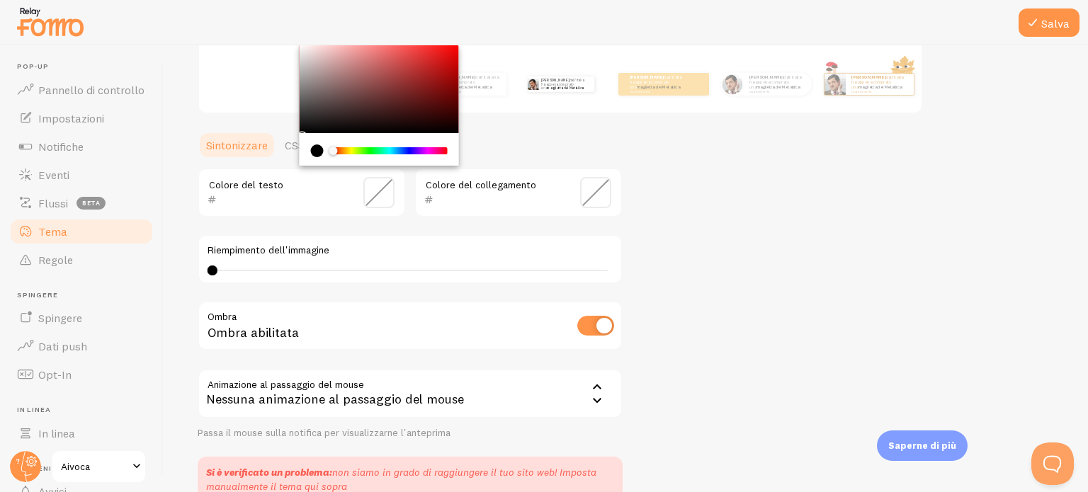
click at [244, 195] on input "text" at bounding box center [282, 199] width 130 height 17
type input "ffffff"
click at [373, 201] on span at bounding box center [378, 192] width 31 height 31
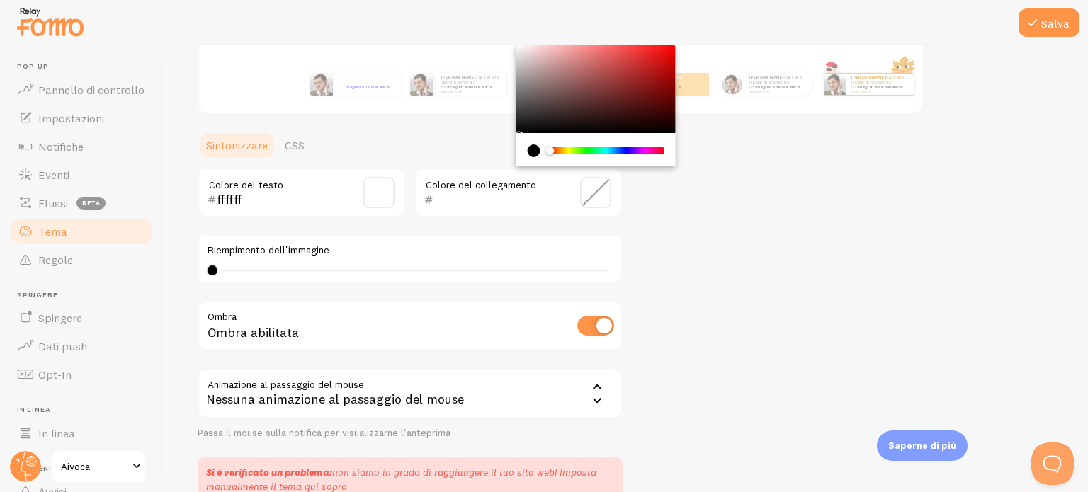
click at [499, 199] on input "text" at bounding box center [499, 199] width 130 height 17
type input "1400ff"
click at [597, 203] on span at bounding box center [595, 192] width 31 height 31
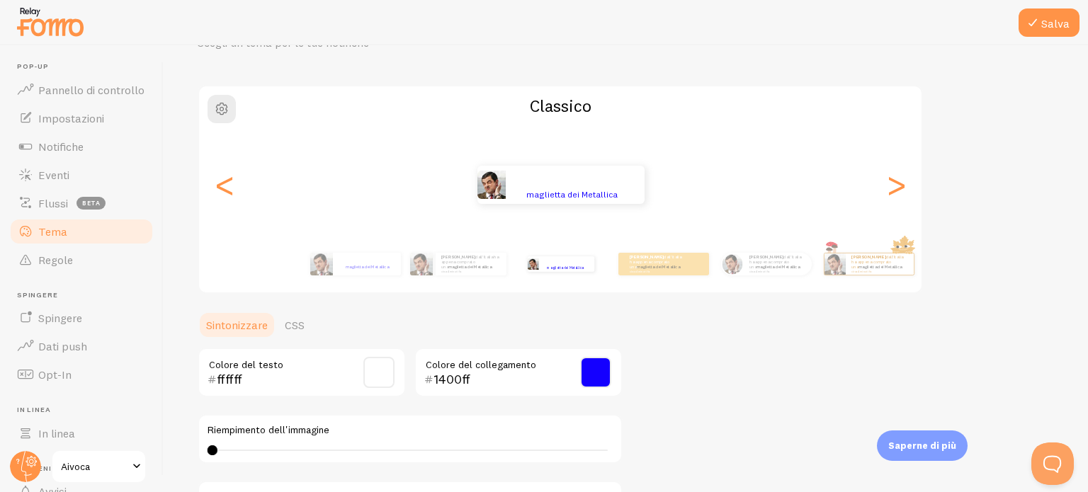
scroll to position [79, 0]
click at [456, 260] on font "dall'Italia ha appena comprato una" at bounding box center [469, 261] width 57 height 15
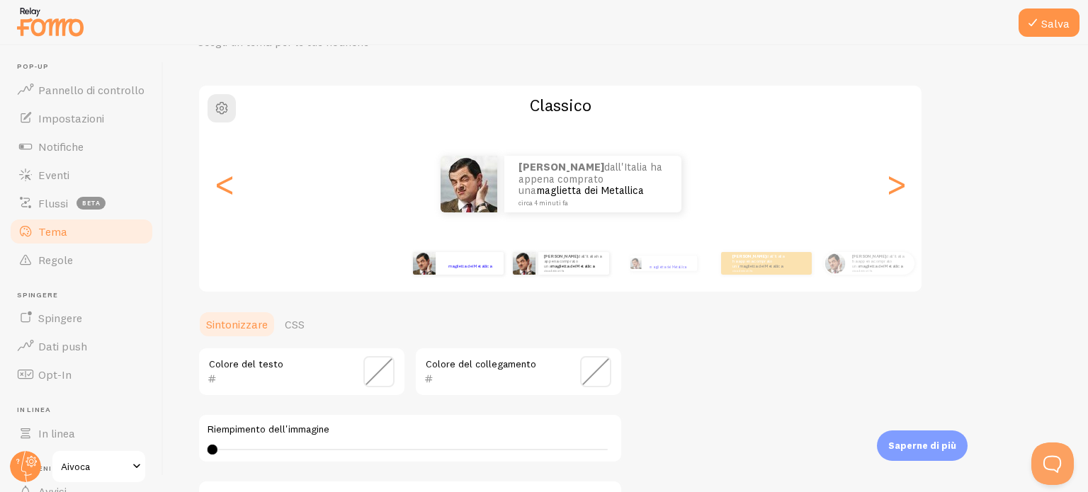
click at [428, 266] on img at bounding box center [424, 263] width 23 height 23
type input "ffffff"
type input "1600ff"
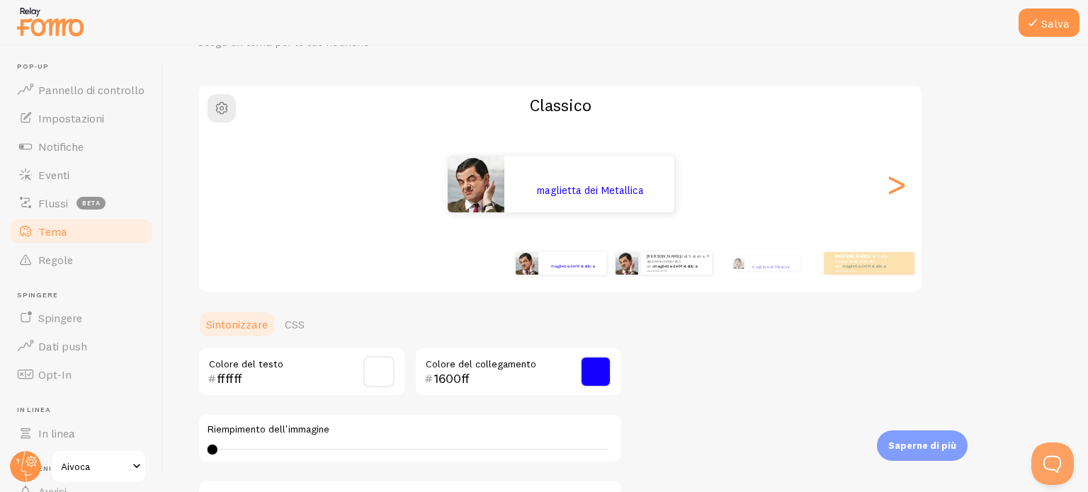
click at [650, 271] on font "circa 4 minuti fa" at bounding box center [657, 270] width 20 height 3
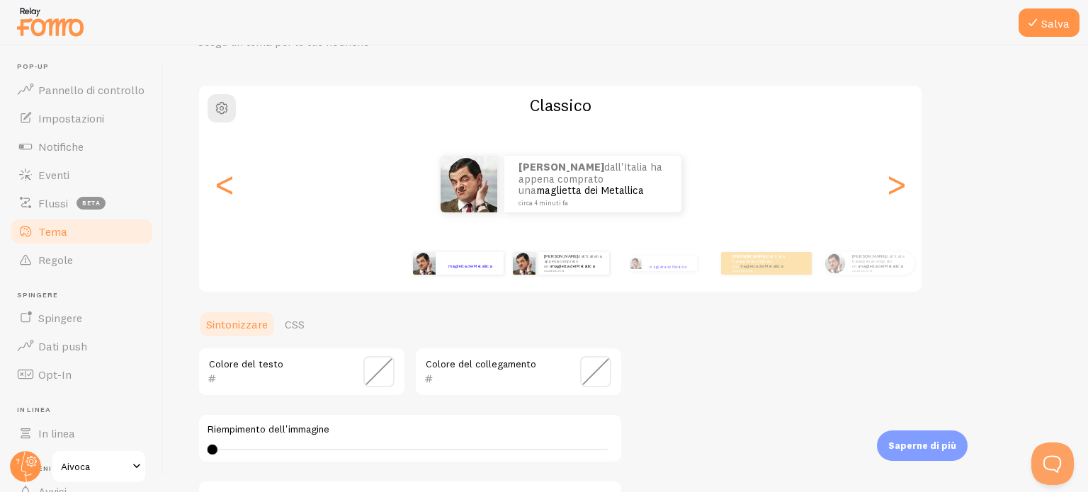
click at [482, 269] on small "circa 4 minuti fa" at bounding box center [468, 270] width 55 height 3
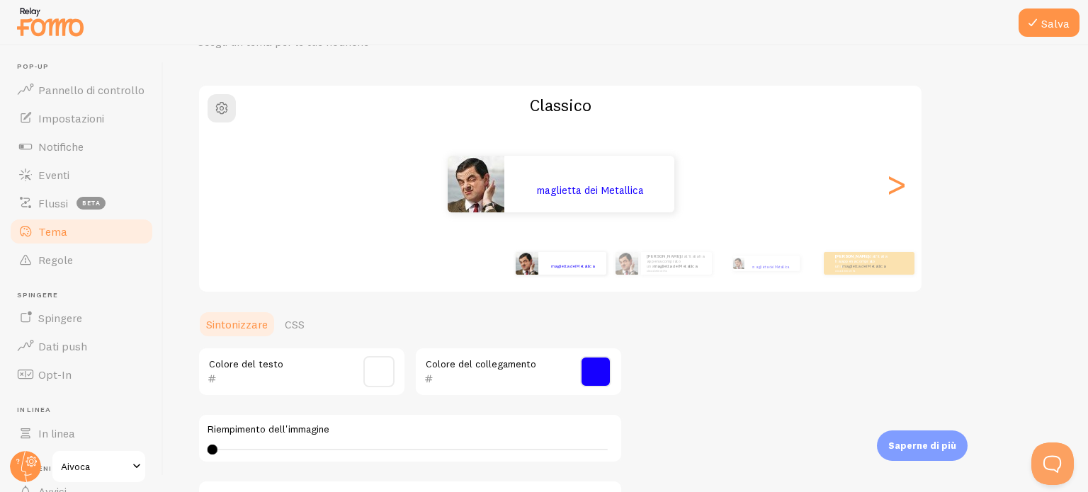
type input "ffffff"
type input "1600ff"
click at [901, 198] on font ">" at bounding box center [896, 183] width 23 height 47
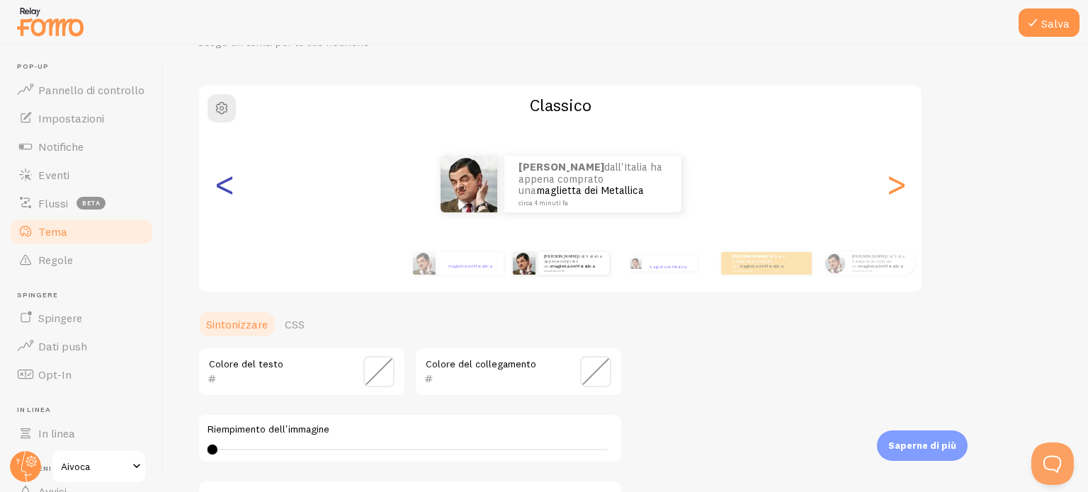
click at [235, 195] on font "<" at bounding box center [224, 183] width 23 height 47
type input "ffffff"
type input "1600ff"
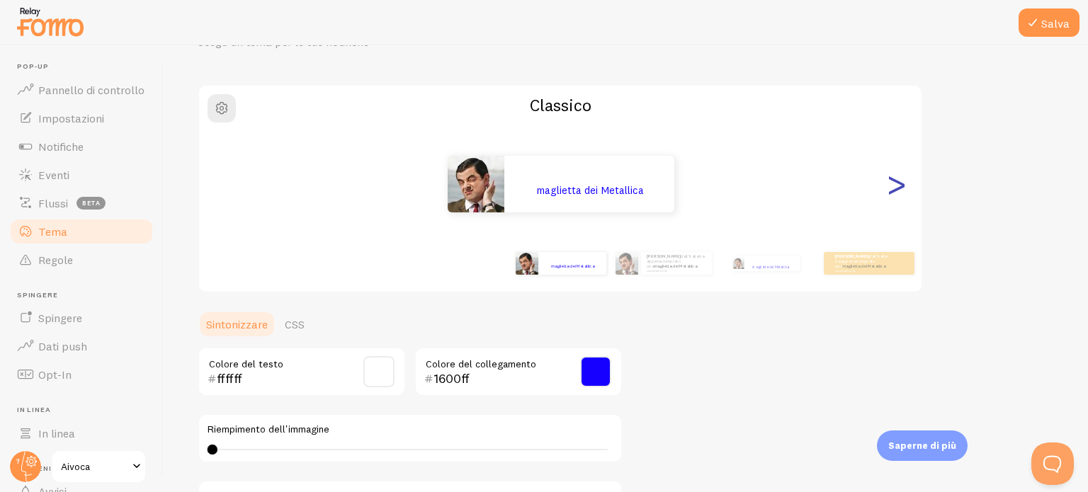
click at [901, 195] on font ">" at bounding box center [896, 183] width 23 height 47
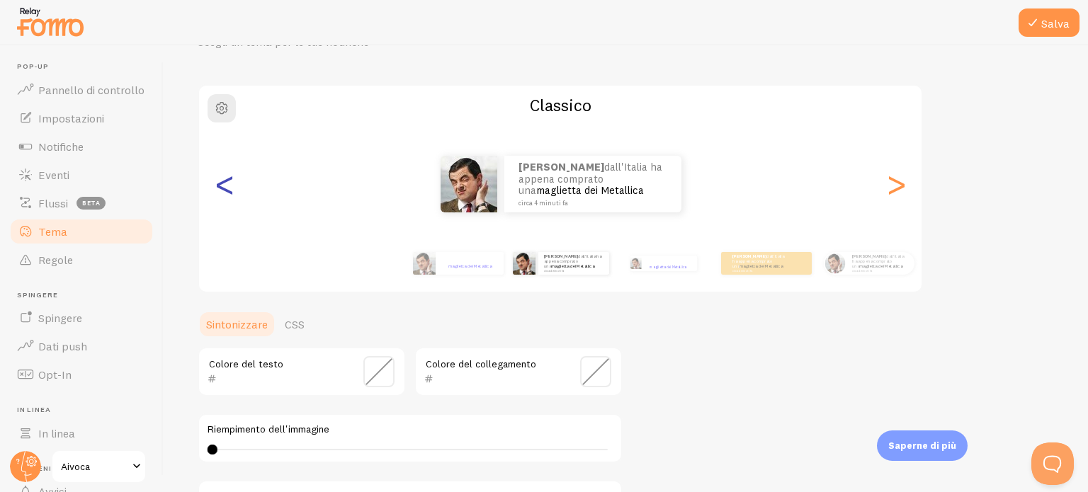
click at [226, 195] on font "<" at bounding box center [224, 183] width 23 height 47
type input "ffffff"
type input "1600ff"
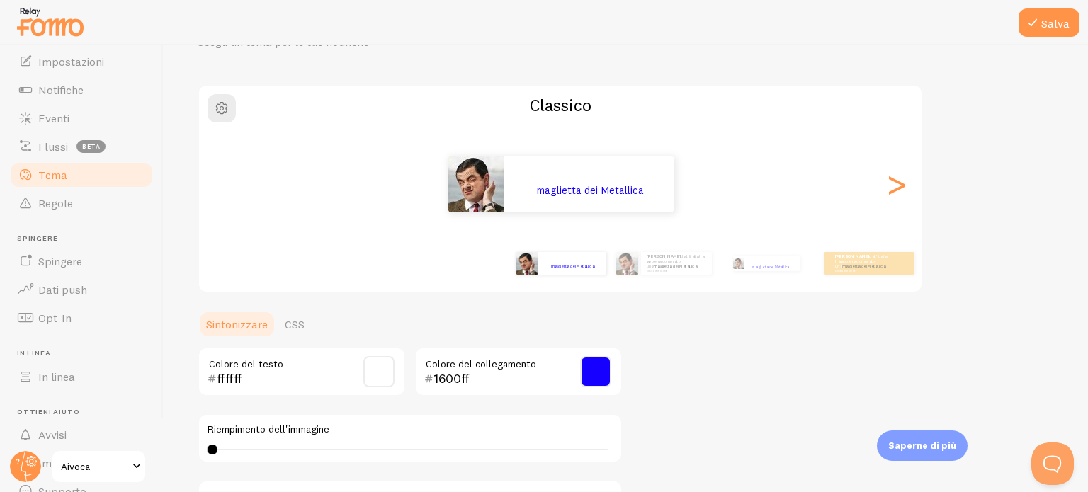
scroll to position [59, 0]
click at [1054, 21] on font "Salva" at bounding box center [1056, 23] width 28 height 14
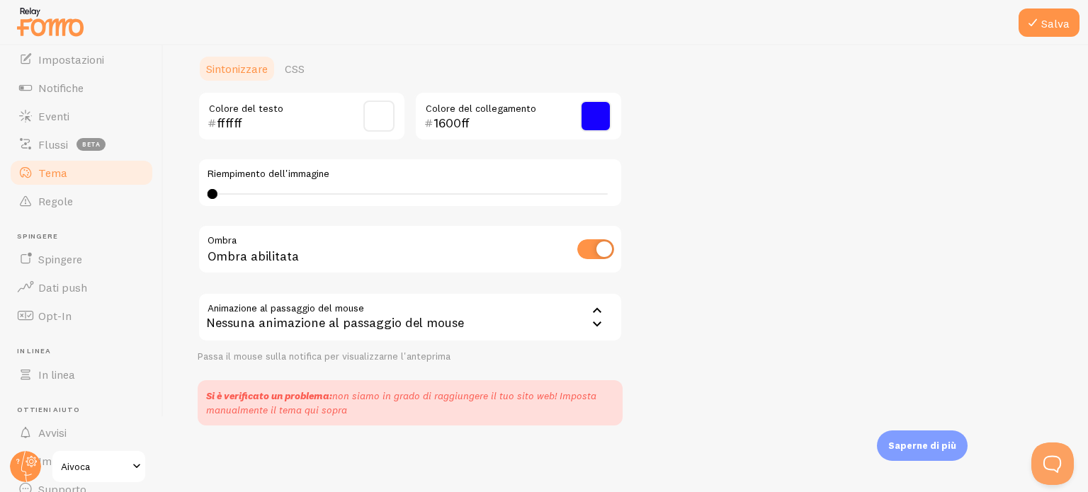
click at [587, 317] on div "Nessuna animazione al passaggio del mouse" at bounding box center [410, 318] width 425 height 50
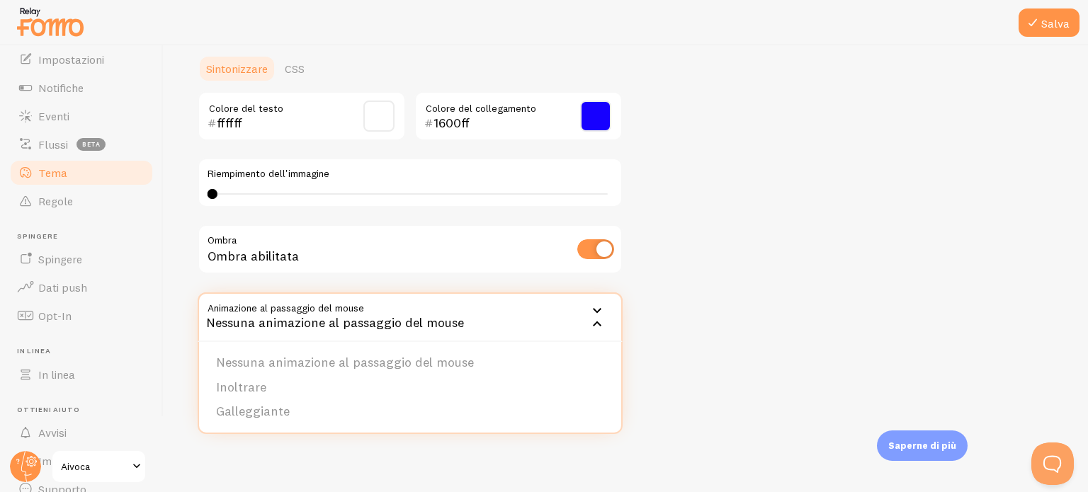
click at [587, 317] on div "Nessuna animazione al passaggio del mouse" at bounding box center [410, 318] width 425 height 50
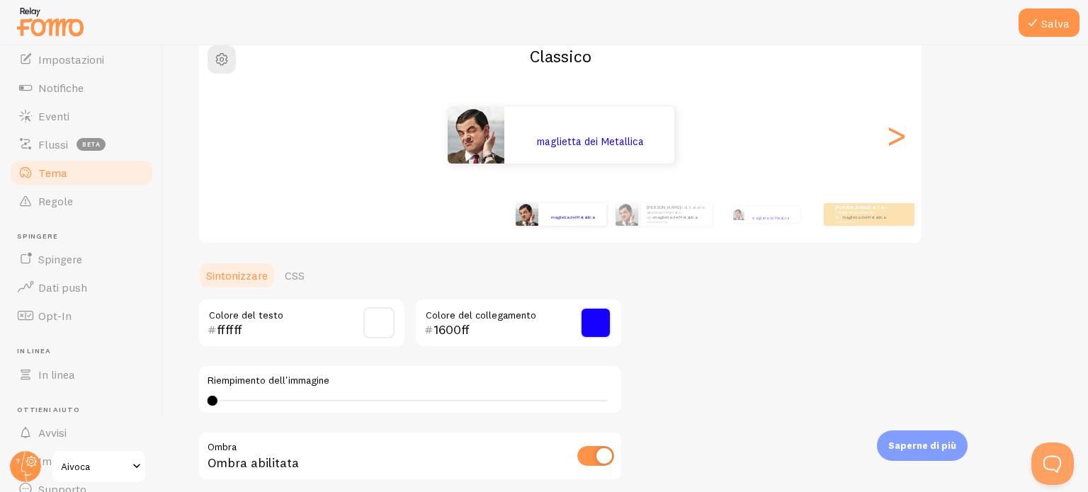
scroll to position [128, 0]
click at [1051, 27] on font "Salva" at bounding box center [1056, 23] width 28 height 14
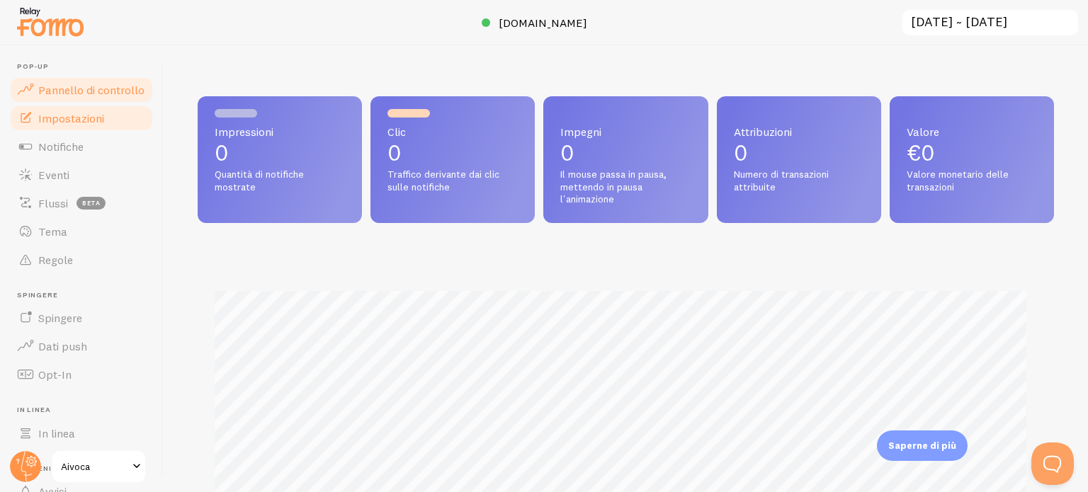
click at [69, 119] on font "Impostazioni" at bounding box center [71, 118] width 66 height 14
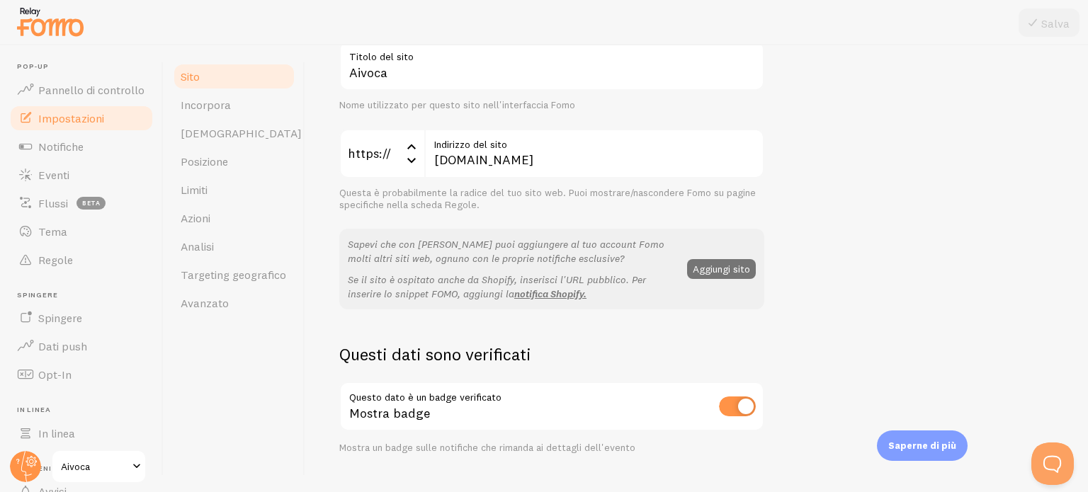
scroll to position [28, 0]
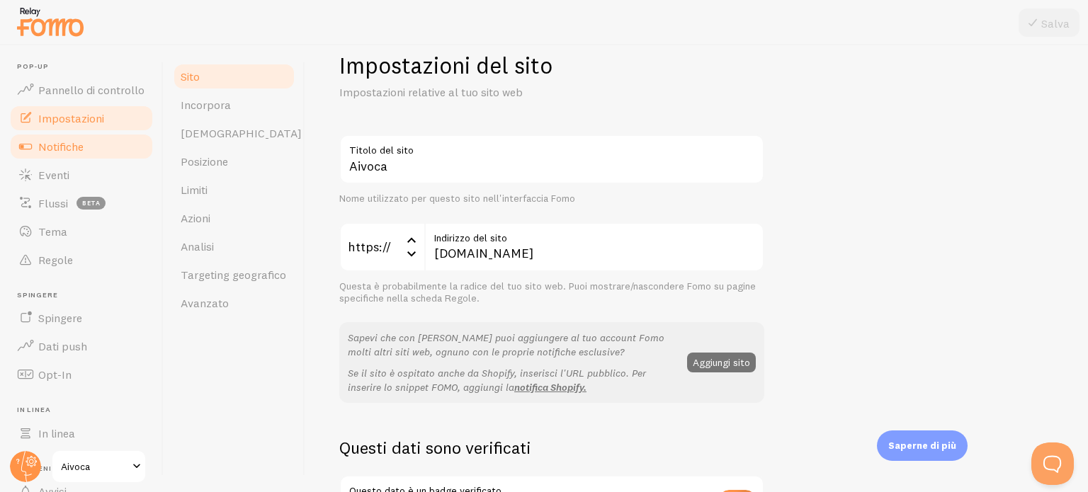
click at [94, 146] on link "Notifiche" at bounding box center [82, 147] width 146 height 28
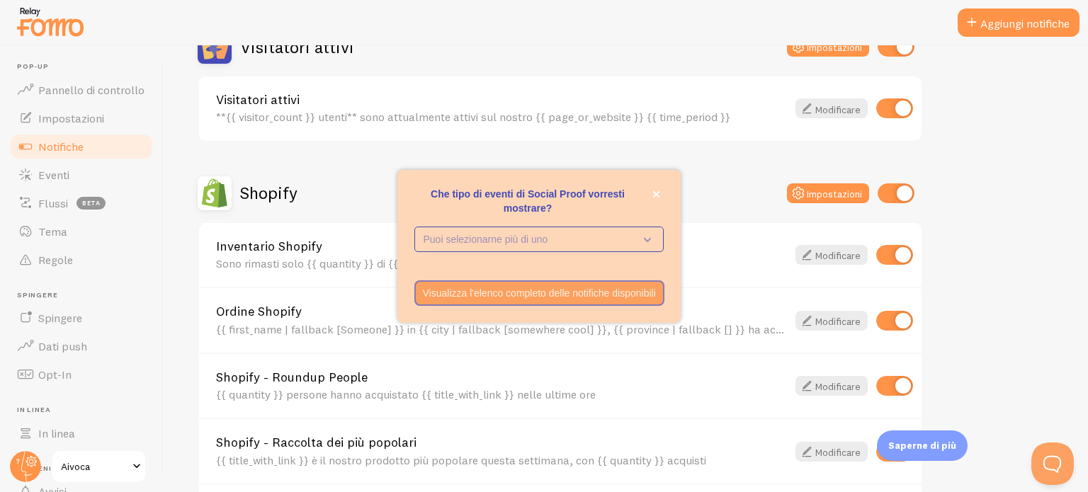
scroll to position [390, 0]
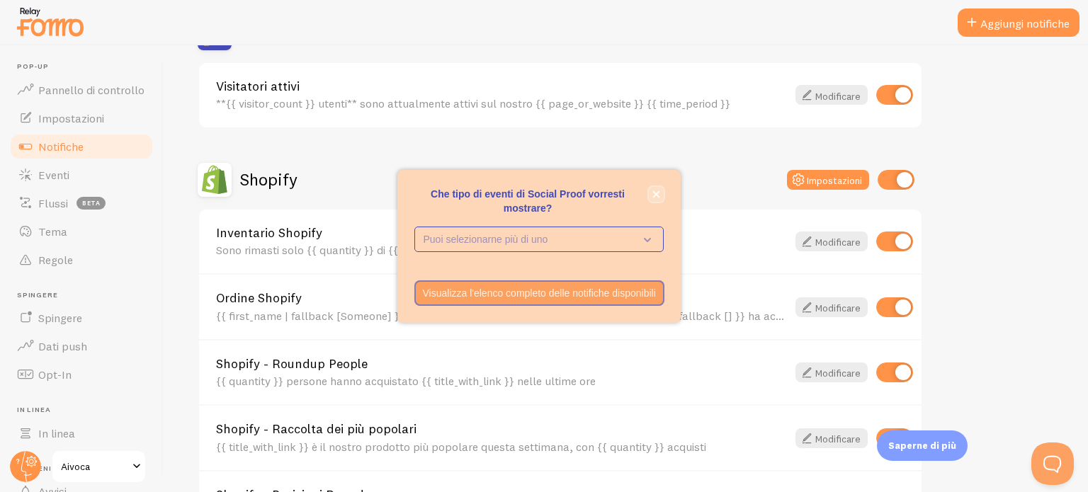
click at [658, 195] on icon "vicino," at bounding box center [656, 194] width 7 height 7
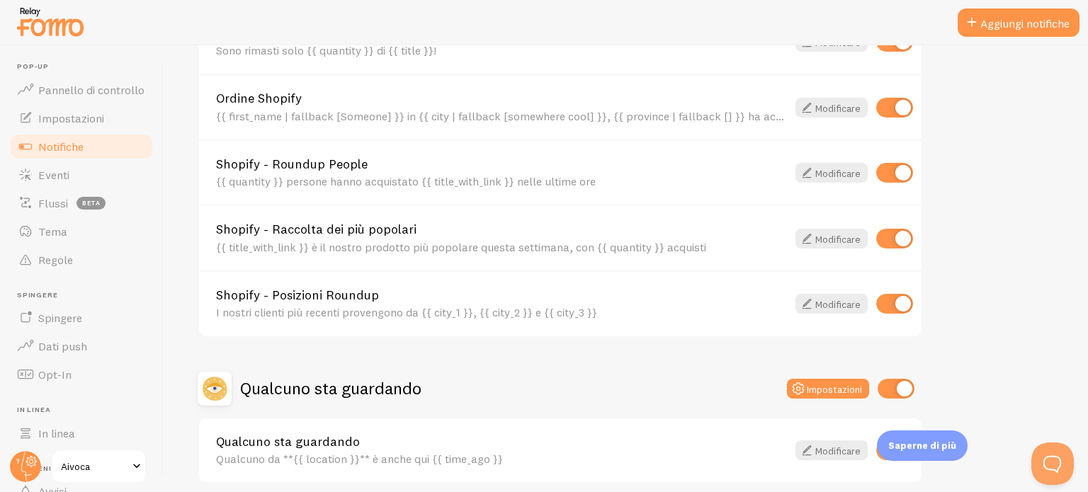
scroll to position [591, 0]
click at [888, 293] on input "checkbox" at bounding box center [895, 303] width 37 height 20
checkbox input "false"
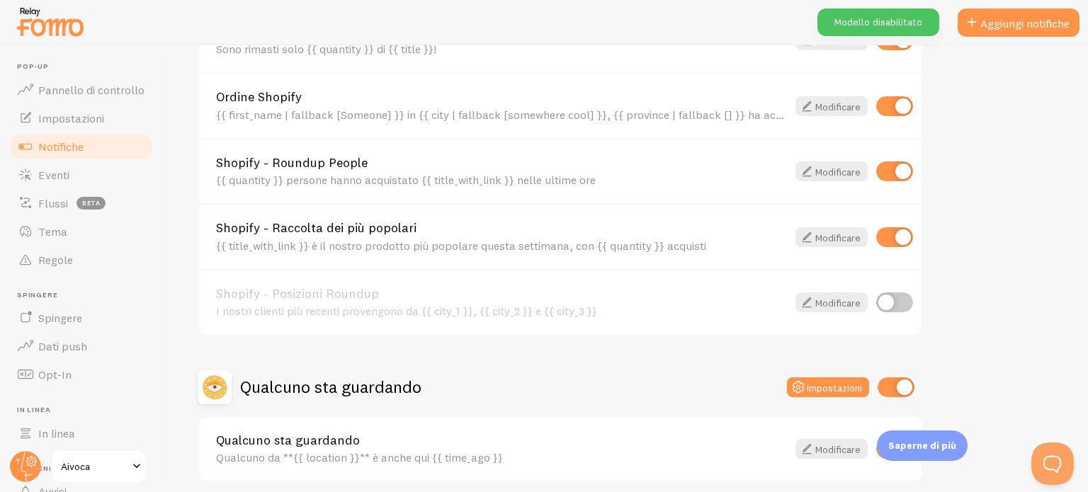
click at [901, 227] on input "checkbox" at bounding box center [895, 237] width 37 height 20
checkbox input "false"
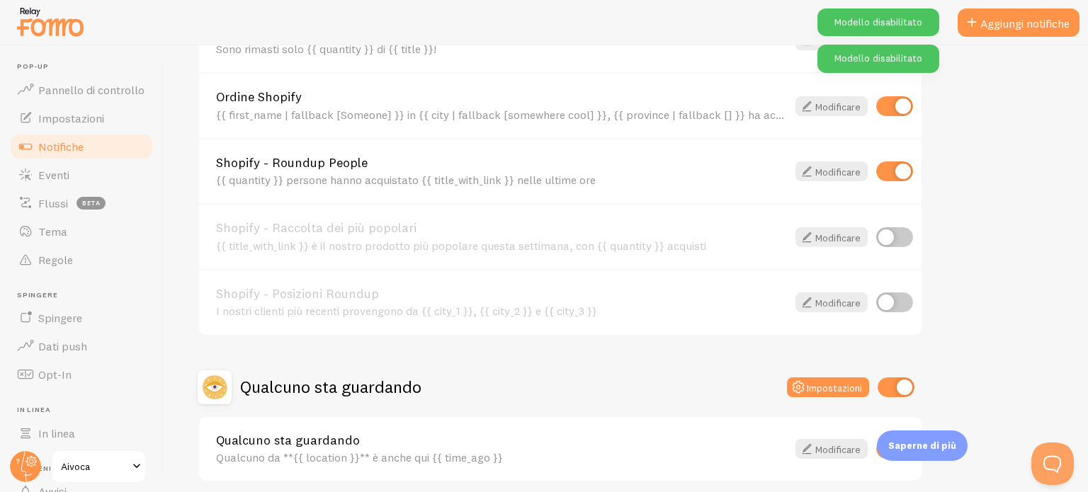
click at [897, 167] on input "checkbox" at bounding box center [895, 172] width 37 height 20
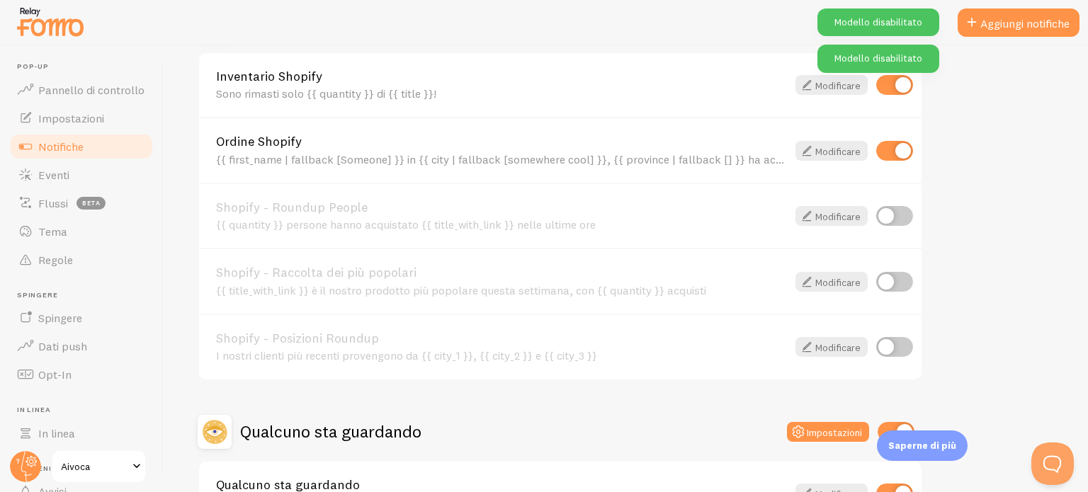
scroll to position [546, 0]
click at [900, 209] on input "checkbox" at bounding box center [895, 217] width 37 height 20
checkbox input "true"
click at [267, 223] on font "{{ quantity }} persone hanno acquistato {{ title_with_link }} nelle ultime ore" at bounding box center [406, 225] width 380 height 14
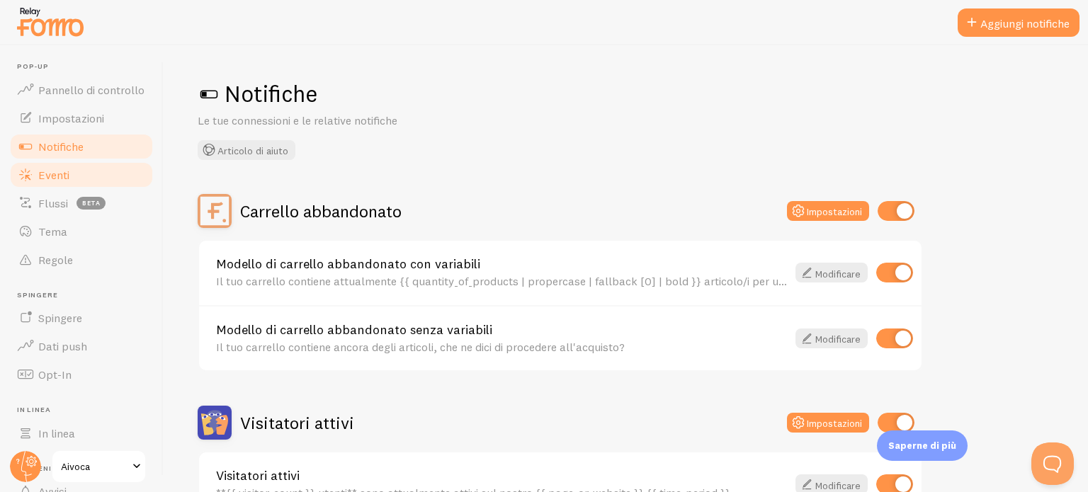
click at [62, 168] on font "Eventi" at bounding box center [53, 175] width 31 height 14
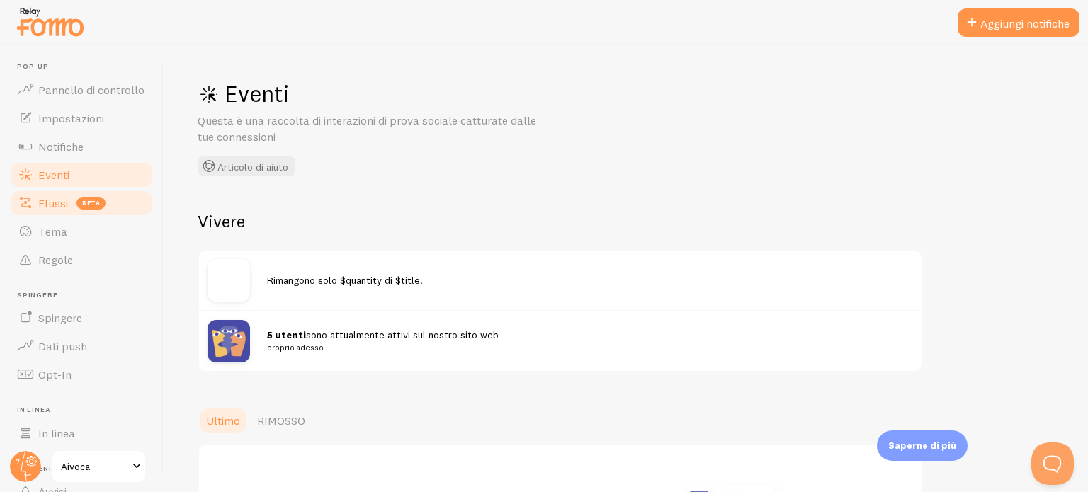
click at [51, 198] on font "Flussi" at bounding box center [53, 203] width 30 height 14
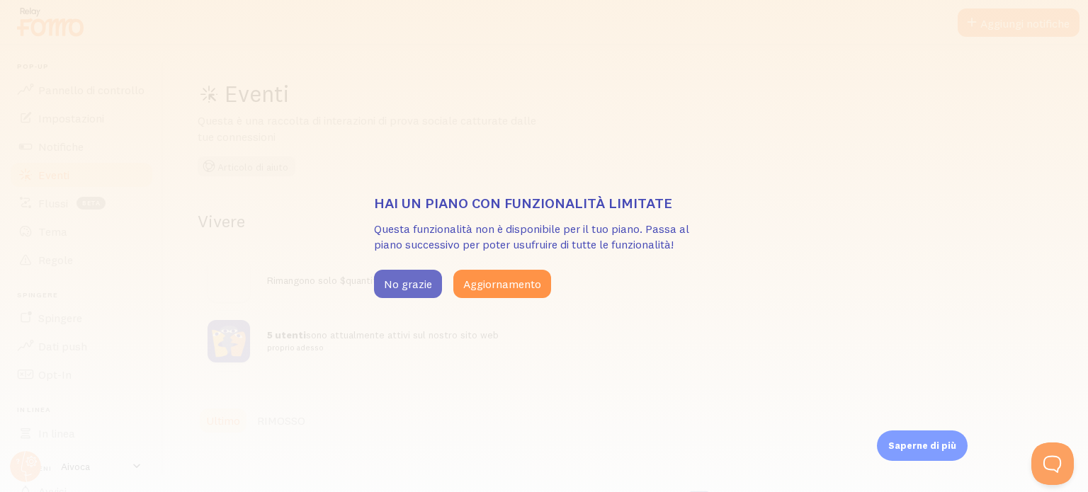
click at [395, 278] on font "No grazie" at bounding box center [408, 284] width 48 height 14
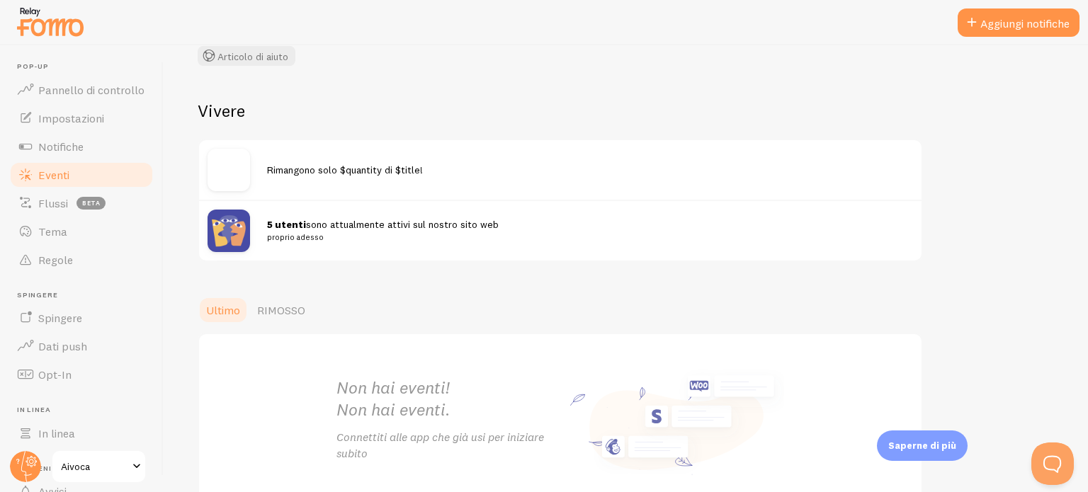
scroll to position [198, 0]
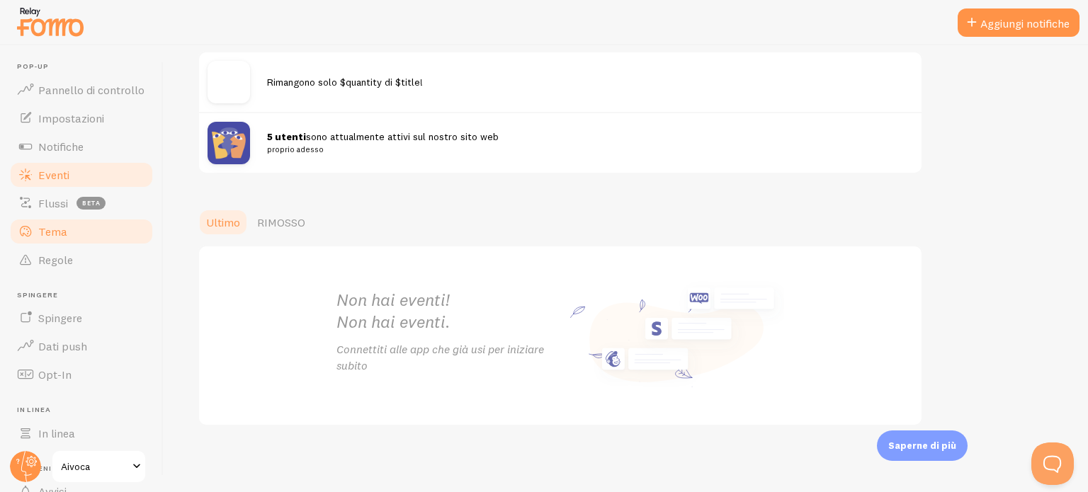
click at [44, 237] on font "Tema" at bounding box center [52, 232] width 29 height 14
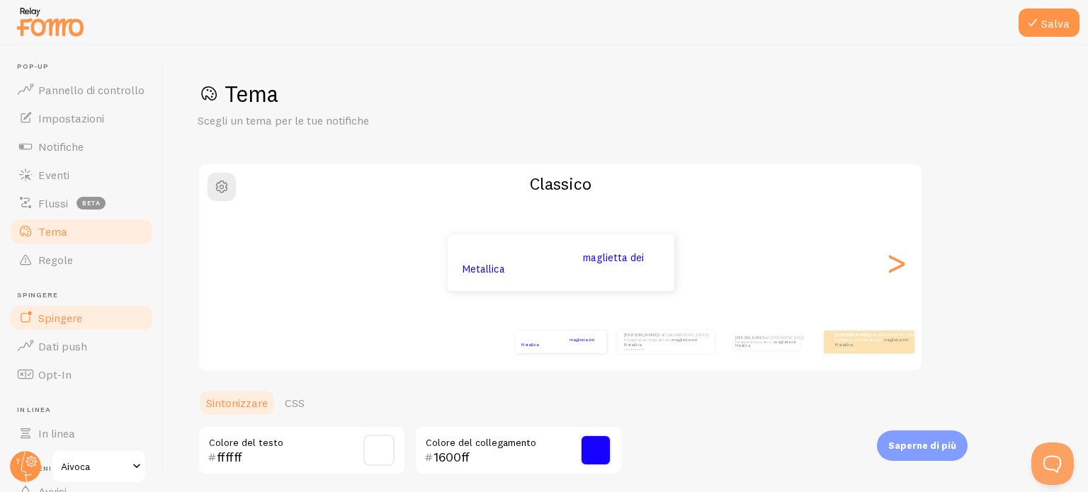
click at [60, 314] on font "Spingere" at bounding box center [60, 318] width 44 height 14
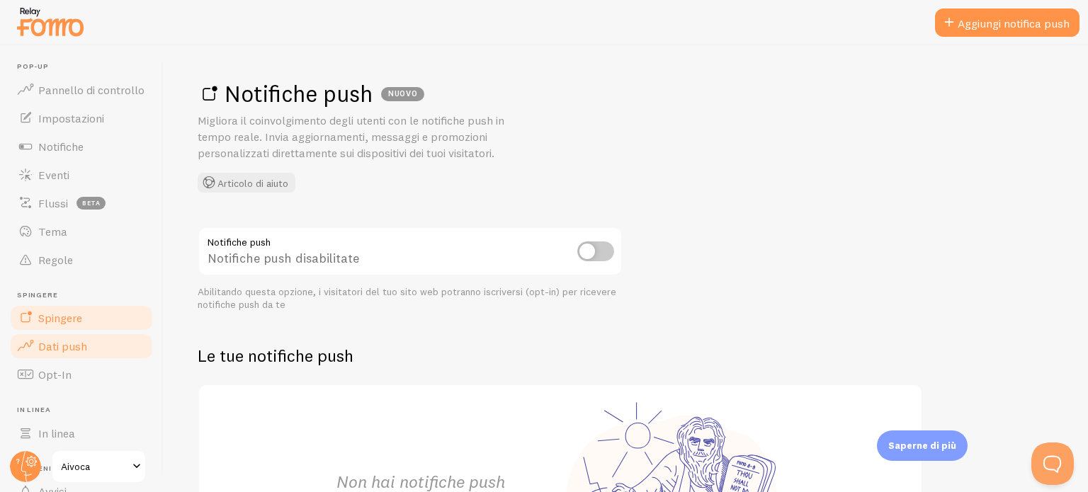
click at [64, 349] on font "Dati push" at bounding box center [62, 346] width 49 height 14
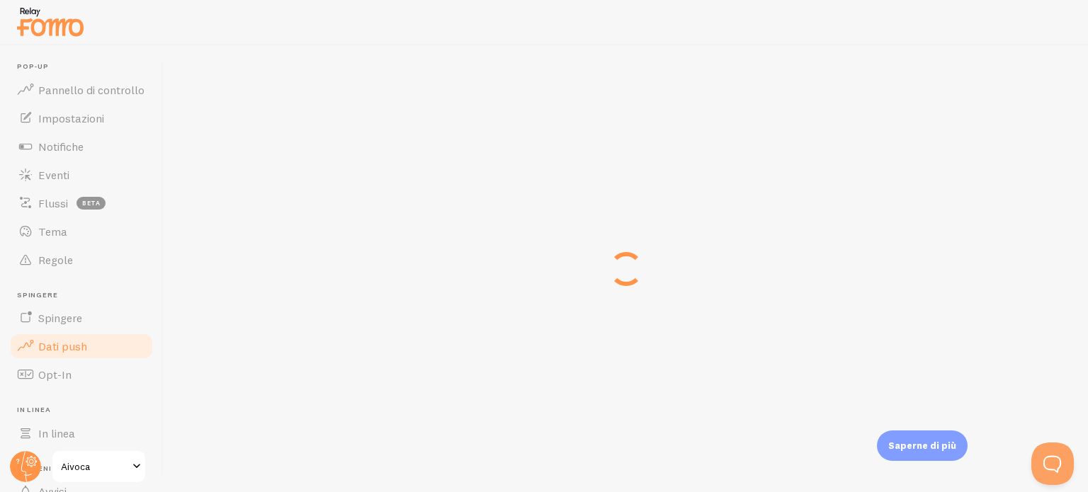
scroll to position [121, 0]
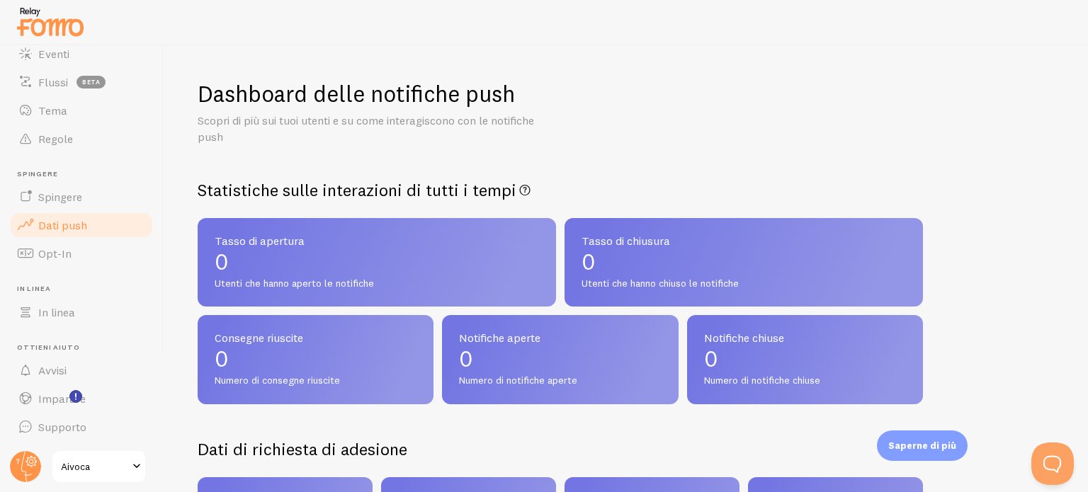
click at [9, 211] on link "Dati push" at bounding box center [82, 225] width 146 height 28
